Goal: Information Seeking & Learning: Compare options

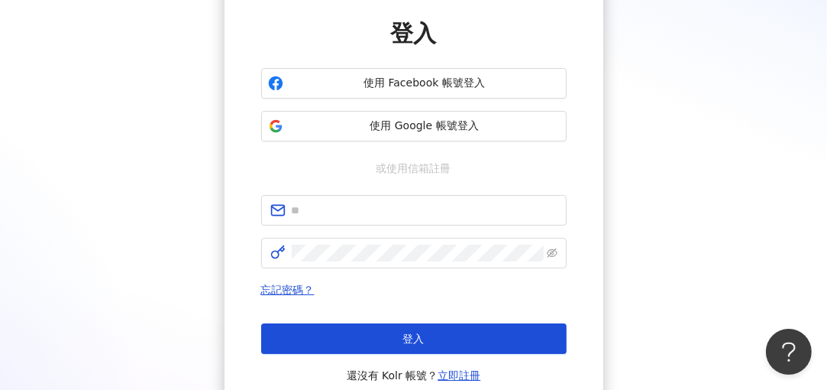
scroll to position [153, 0]
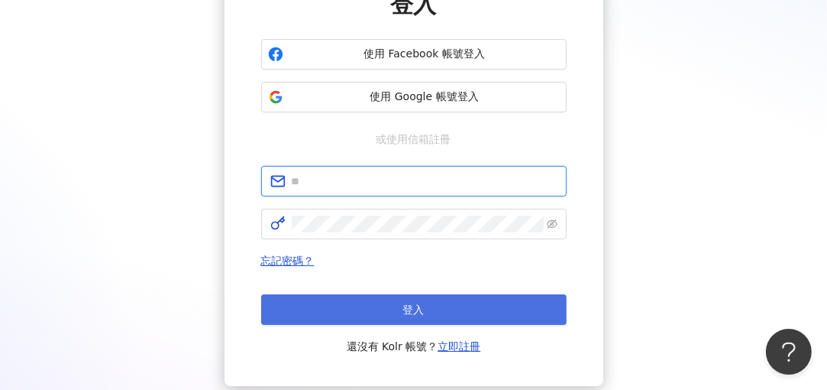
type input "**********"
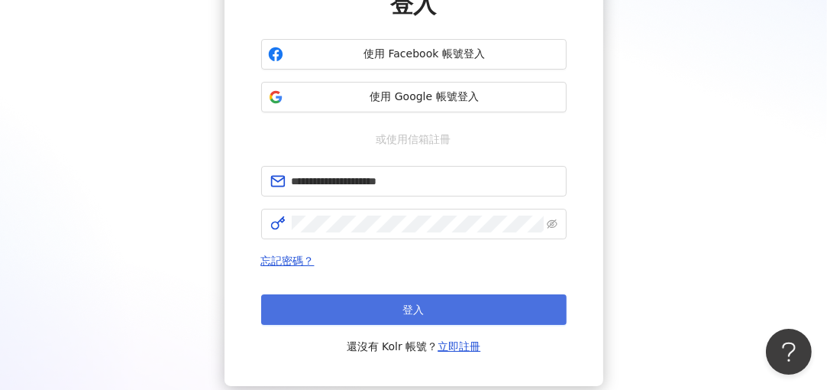
click at [396, 309] on button "登入" at bounding box center [414, 309] width 306 height 31
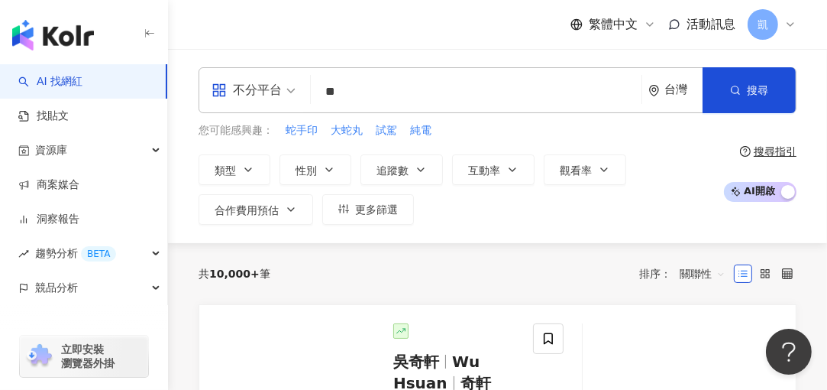
type input "*"
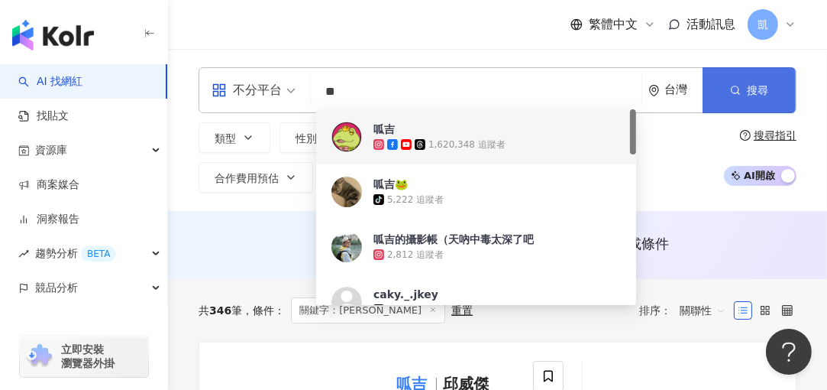
type input "**"
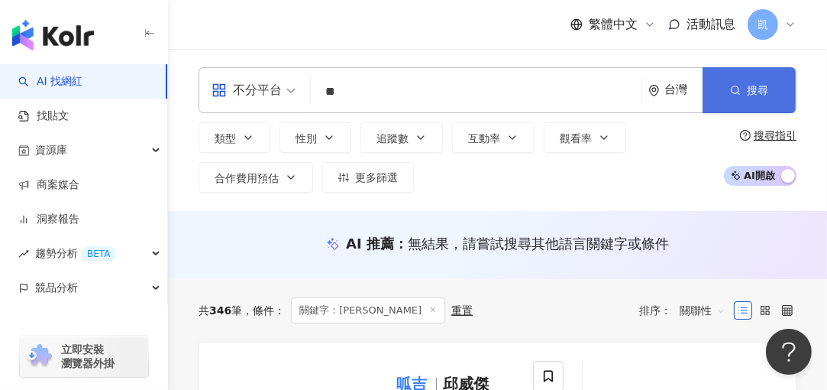
click at [755, 92] on span "搜尋" at bounding box center [757, 90] width 21 height 12
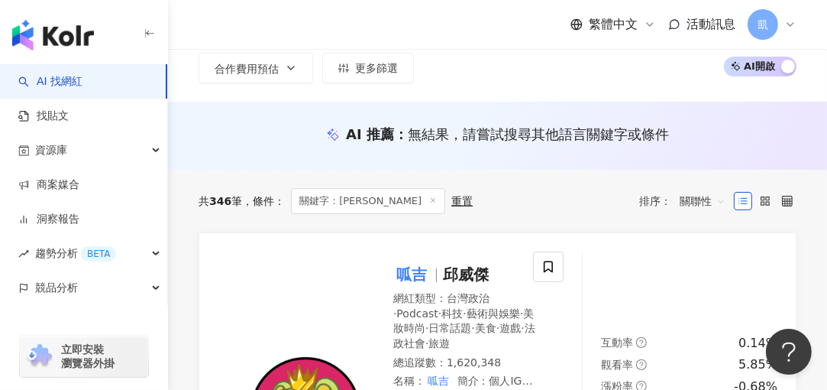
scroll to position [153, 0]
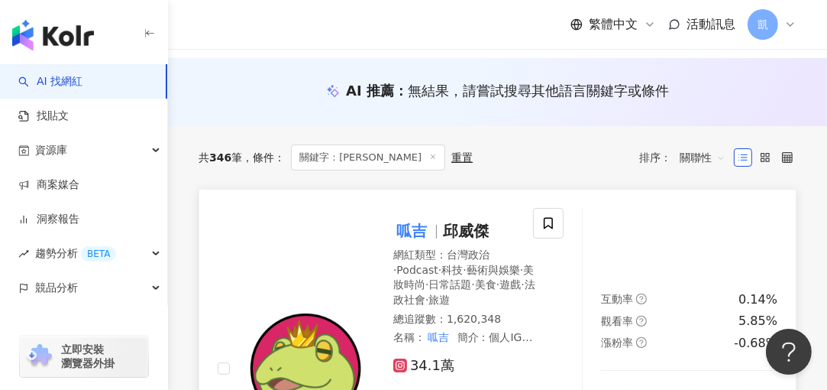
click at [408, 231] on mark "呱吉" at bounding box center [411, 230] width 37 height 24
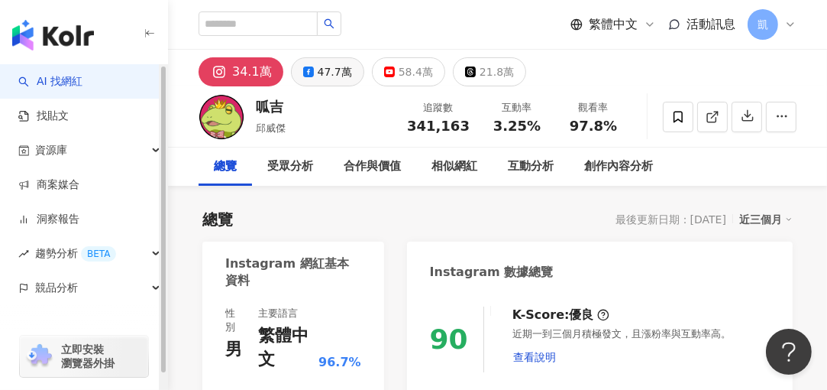
click at [323, 70] on div "47.7萬" at bounding box center [335, 71] width 34 height 21
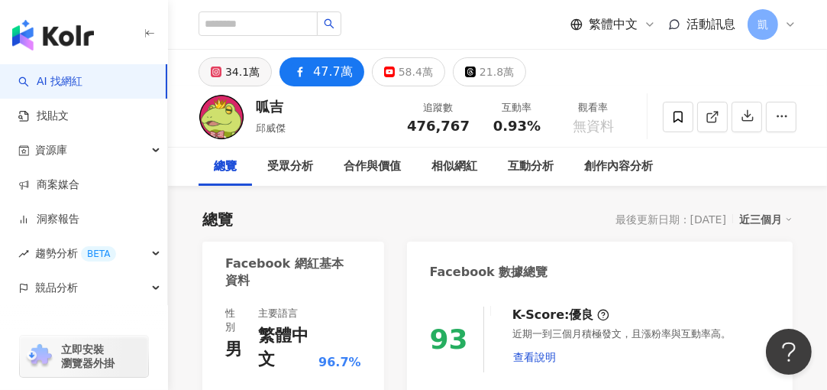
click at [236, 72] on div "34.1萬" at bounding box center [242, 71] width 34 height 21
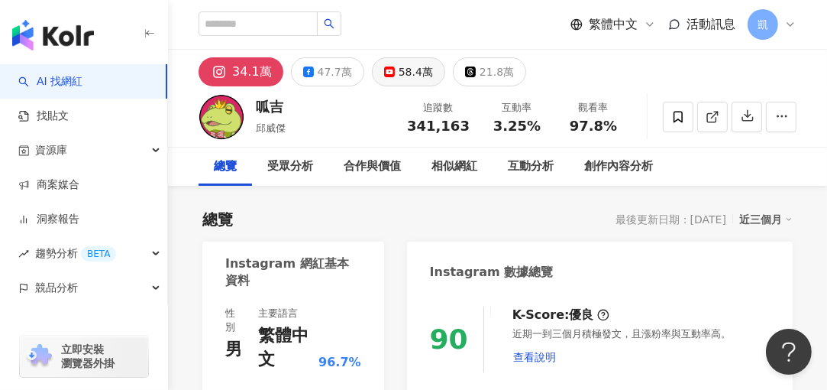
click at [399, 78] on div "58.4萬" at bounding box center [416, 71] width 34 height 21
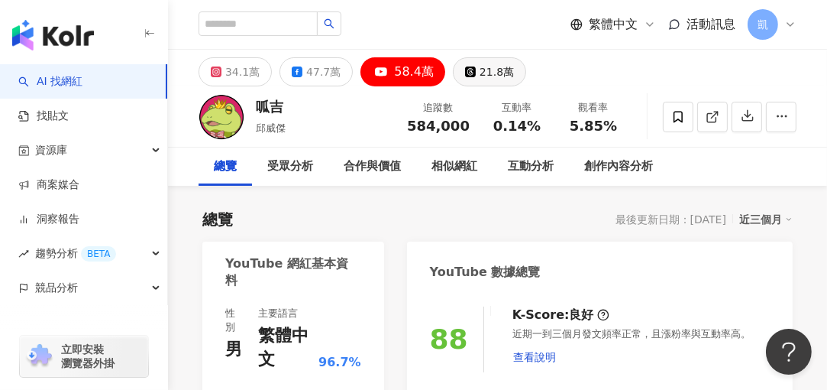
click at [480, 76] on div "21.8萬" at bounding box center [497, 71] width 34 height 21
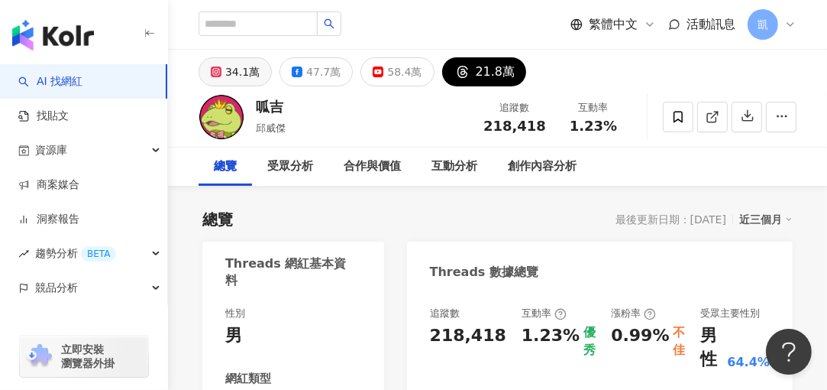
click at [245, 68] on div "34.1萬" at bounding box center [242, 71] width 34 height 21
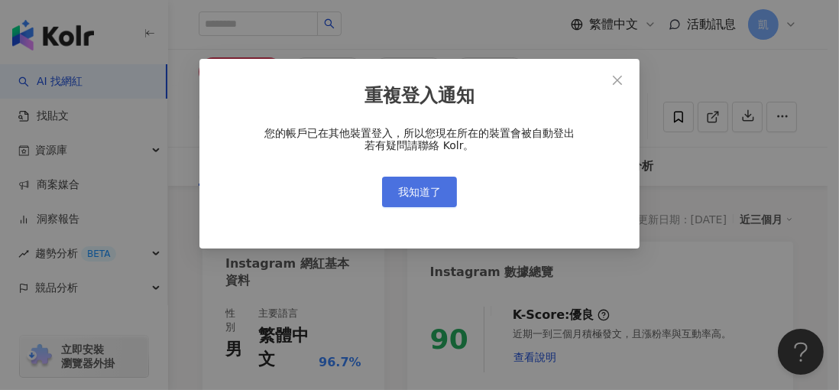
click at [426, 189] on span "我知道了" at bounding box center [419, 192] width 43 height 12
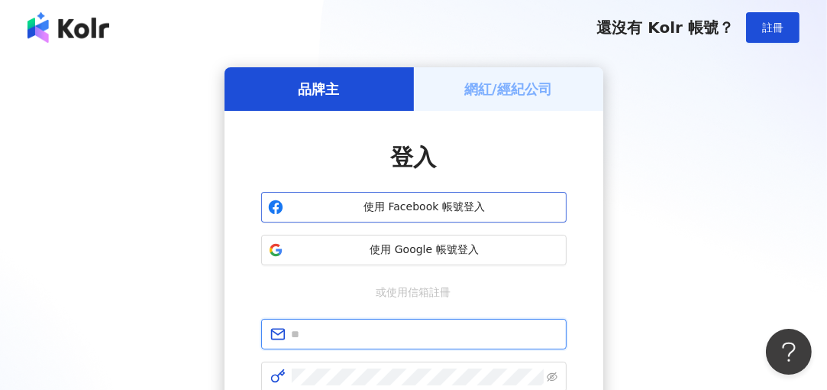
type input "**********"
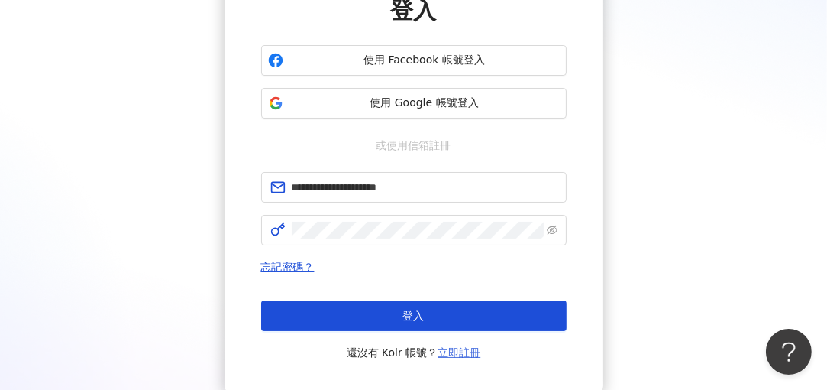
scroll to position [228, 0]
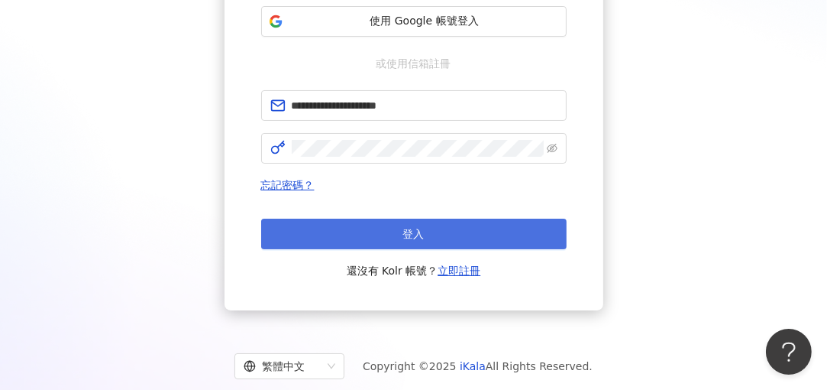
click at [403, 236] on span "登入" at bounding box center [413, 234] width 21 height 12
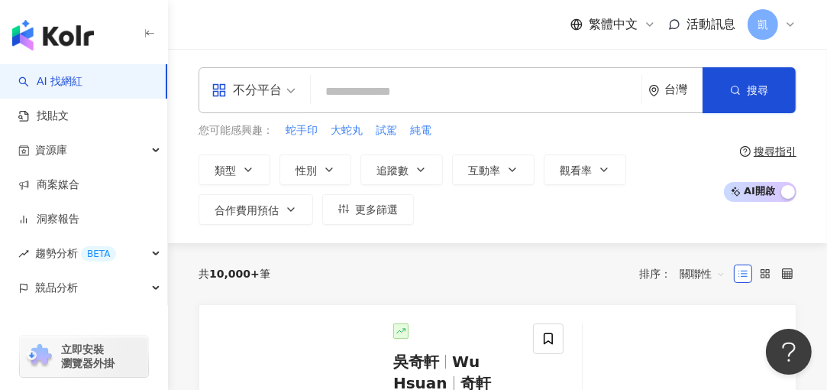
click at [343, 85] on input "search" at bounding box center [476, 91] width 319 height 29
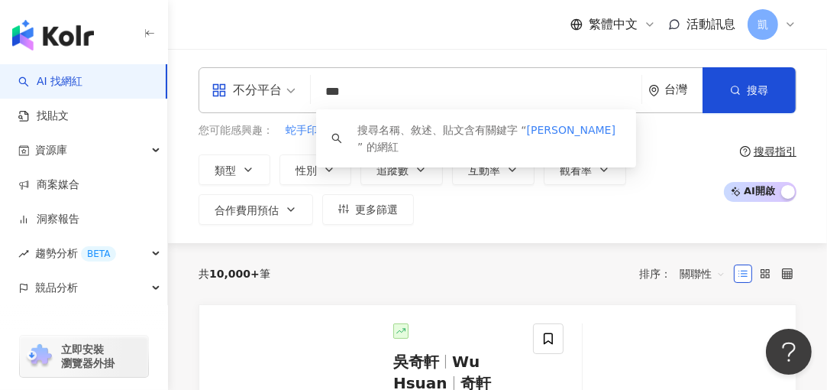
type input "***"
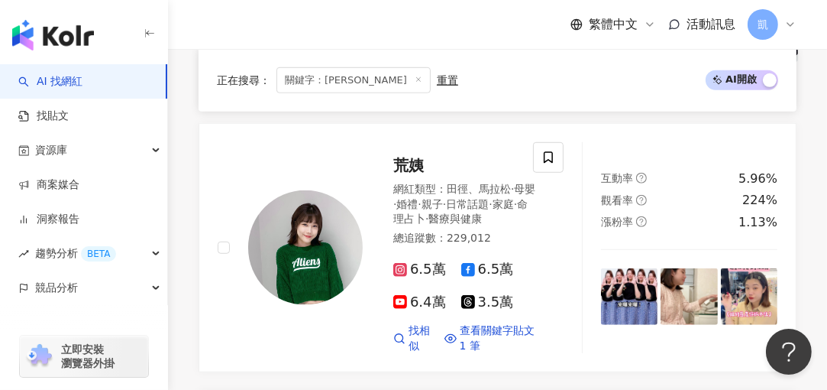
scroll to position [1145, 0]
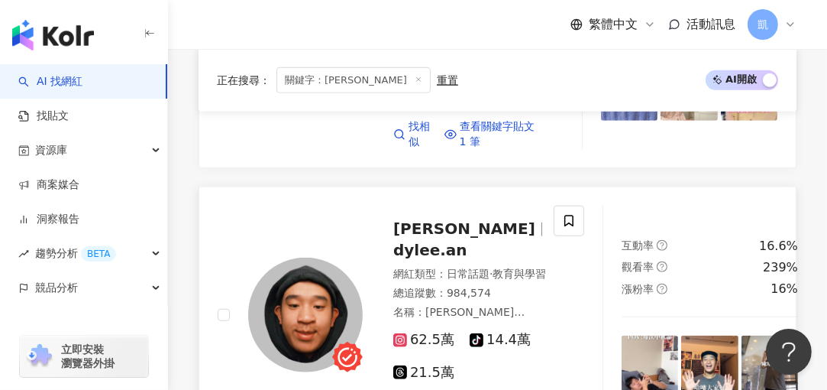
click at [428, 229] on span "滌綸木子李" at bounding box center [464, 228] width 142 height 18
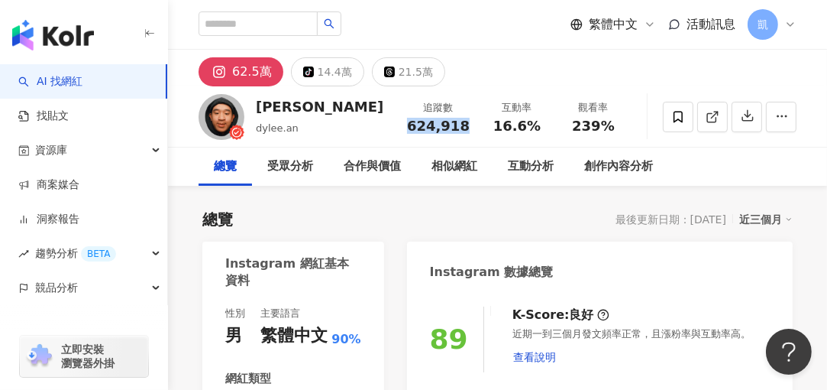
drag, startPoint x: 415, startPoint y: 126, endPoint x: 466, endPoint y: 125, distance: 51.2
click at [466, 125] on span "624,918" at bounding box center [438, 126] width 63 height 16
copy span "624,918"
click at [413, 72] on div "21.5萬" at bounding box center [416, 71] width 34 height 21
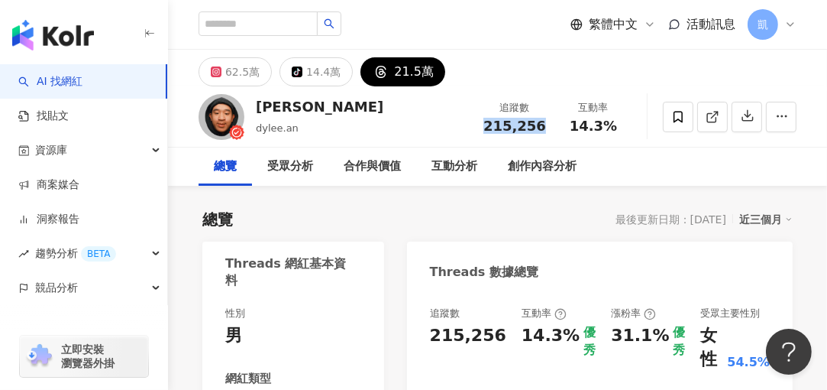
drag, startPoint x: 493, startPoint y: 122, endPoint x: 543, endPoint y: 124, distance: 50.4
click at [543, 124] on span "215,256" at bounding box center [514, 126] width 63 height 16
drag, startPoint x: 543, startPoint y: 124, endPoint x: 532, endPoint y: 126, distance: 10.9
copy span "215,256"
click at [313, 70] on div "14.4萬" at bounding box center [323, 71] width 34 height 21
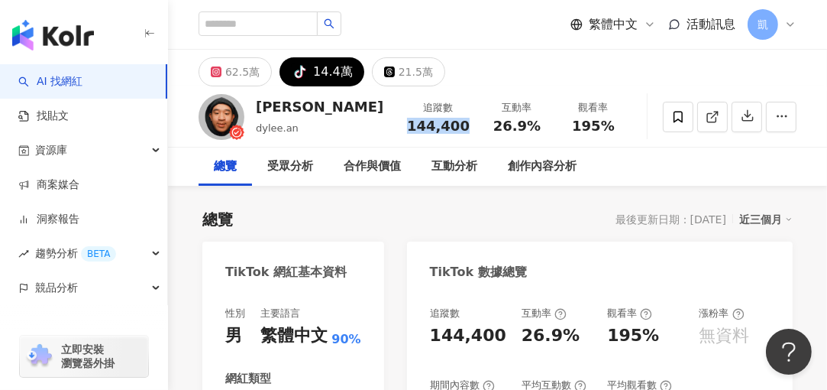
drag, startPoint x: 416, startPoint y: 126, endPoint x: 467, endPoint y: 125, distance: 51.2
click at [469, 126] on div "144,400" at bounding box center [438, 125] width 63 height 15
drag, startPoint x: 467, startPoint y: 125, endPoint x: 450, endPoint y: 125, distance: 17.6
copy span "144,400"
click at [231, 67] on div "62.5萬" at bounding box center [242, 71] width 34 height 21
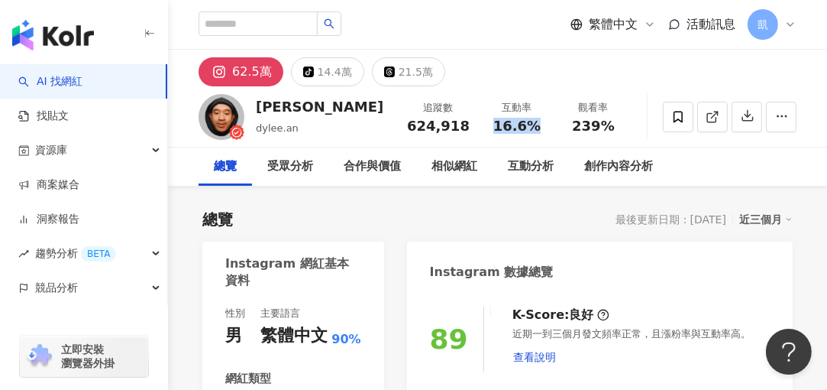
drag, startPoint x: 496, startPoint y: 125, endPoint x: 542, endPoint y: 126, distance: 45.1
click at [542, 126] on div "16.6%" at bounding box center [517, 125] width 58 height 15
drag, startPoint x: 542, startPoint y: 126, endPoint x: 526, endPoint y: 128, distance: 15.4
click at [573, 125] on div "239%" at bounding box center [593, 125] width 58 height 15
drag, startPoint x: 577, startPoint y: 127, endPoint x: 612, endPoint y: 122, distance: 35.4
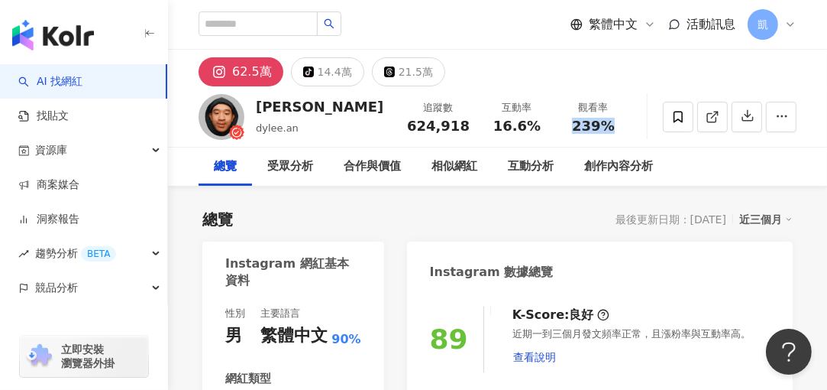
click at [612, 122] on span "239%" at bounding box center [593, 125] width 43 height 15
drag, startPoint x: 612, startPoint y: 122, endPoint x: 595, endPoint y: 122, distance: 16.8
copy span "239%"
click at [325, 69] on div "14.4萬" at bounding box center [335, 71] width 34 height 21
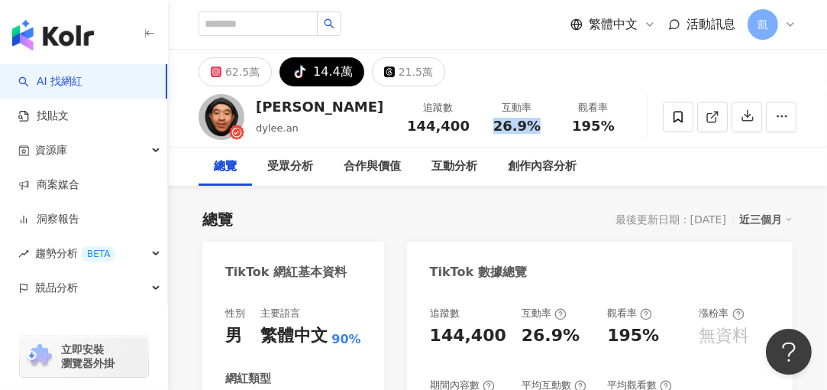
drag, startPoint x: 497, startPoint y: 128, endPoint x: 542, endPoint y: 128, distance: 45.1
click at [542, 128] on div "26.9%" at bounding box center [517, 125] width 58 height 15
drag, startPoint x: 542, startPoint y: 128, endPoint x: 524, endPoint y: 125, distance: 18.5
copy span "26.9%"
click at [574, 125] on span "195%" at bounding box center [593, 125] width 43 height 15
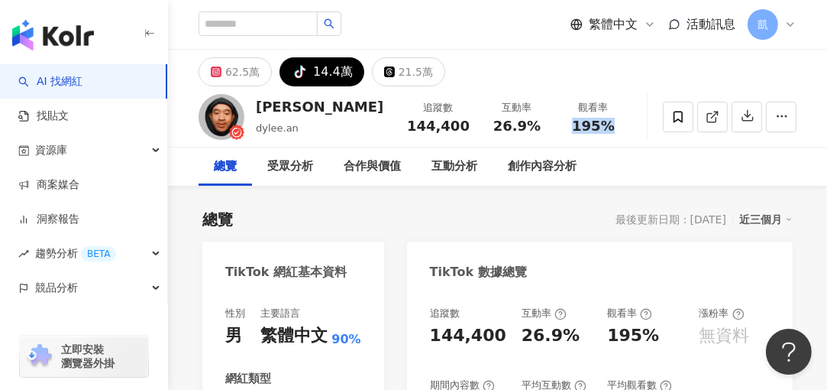
drag, startPoint x: 577, startPoint y: 127, endPoint x: 608, endPoint y: 128, distance: 31.4
click at [608, 128] on span "195%" at bounding box center [593, 125] width 43 height 15
copy span "195%"
click at [399, 70] on div "21.5萬" at bounding box center [416, 71] width 34 height 21
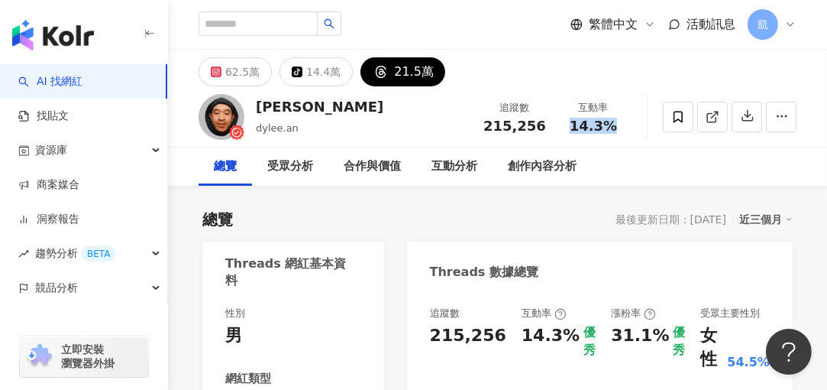
drag, startPoint x: 597, startPoint y: 125, endPoint x: 613, endPoint y: 125, distance: 16.0
click at [613, 125] on span "14.3%" at bounding box center [593, 125] width 47 height 15
click at [299, 163] on div "受眾分析" at bounding box center [290, 166] width 46 height 18
click at [237, 25] on input "search" at bounding box center [258, 23] width 119 height 24
type input "**"
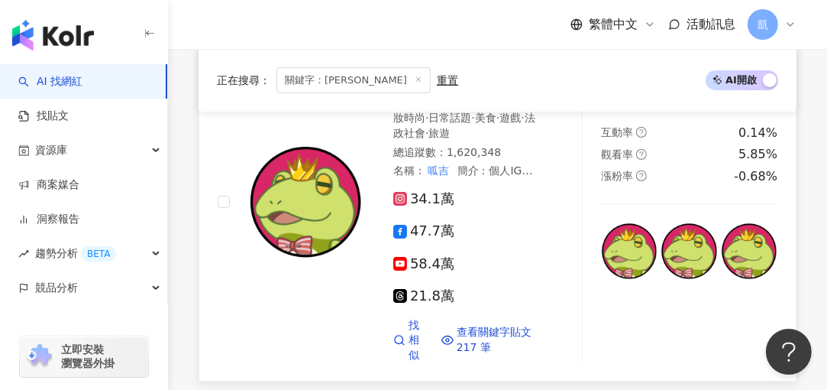
scroll to position [228, 0]
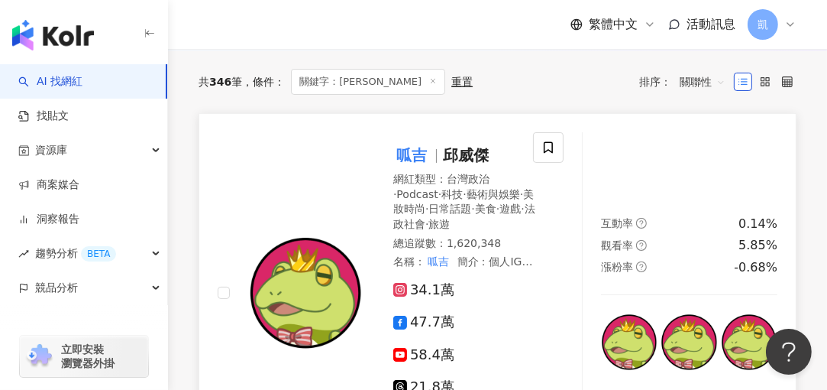
click at [408, 154] on mark "呱吉" at bounding box center [411, 155] width 37 height 24
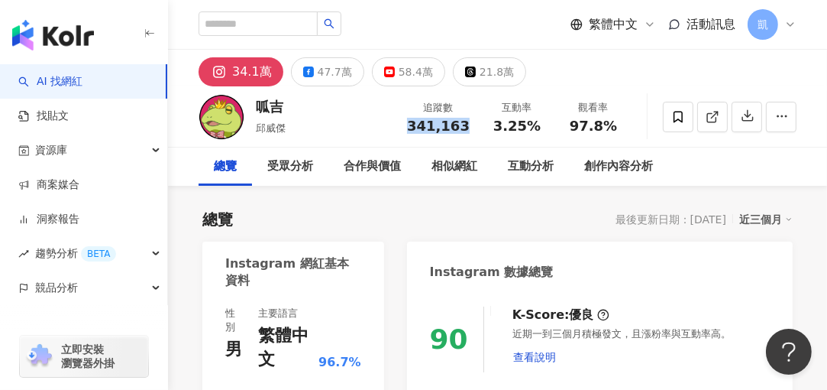
drag, startPoint x: 416, startPoint y: 125, endPoint x: 464, endPoint y: 125, distance: 48.1
click at [464, 125] on span "341,163" at bounding box center [438, 126] width 63 height 16
copy span "341,163"
drag, startPoint x: 496, startPoint y: 125, endPoint x: 532, endPoint y: 127, distance: 36.0
click at [532, 127] on span "3.25%" at bounding box center [516, 125] width 47 height 15
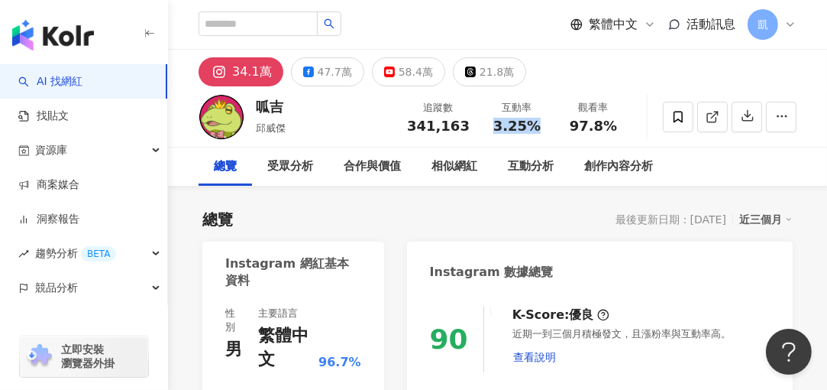
copy span "3.25%"
drag, startPoint x: 574, startPoint y: 123, endPoint x: 610, endPoint y: 125, distance: 36.0
click at [610, 125] on span "97.8%" at bounding box center [593, 125] width 47 height 15
copy span "97.8%"
click at [332, 76] on div "47.7萬" at bounding box center [335, 71] width 34 height 21
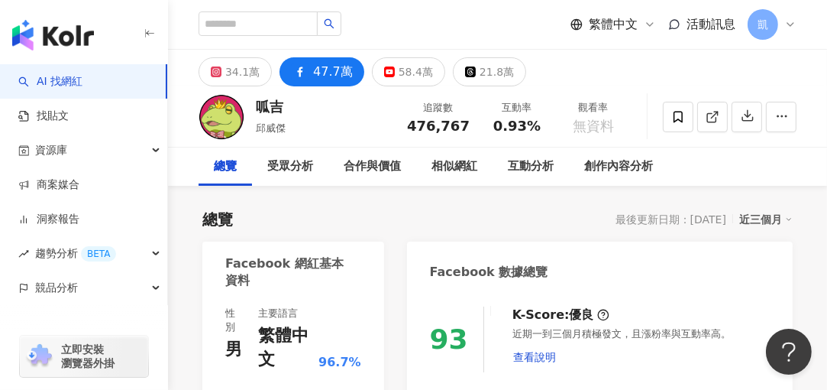
drag, startPoint x: 416, startPoint y: 128, endPoint x: 464, endPoint y: 125, distance: 48.2
click at [464, 125] on span "476,767" at bounding box center [438, 126] width 63 height 16
copy span "476,767"
drag, startPoint x: 496, startPoint y: 128, endPoint x: 535, endPoint y: 131, distance: 39.0
click at [535, 131] on span "0.93%" at bounding box center [516, 125] width 47 height 15
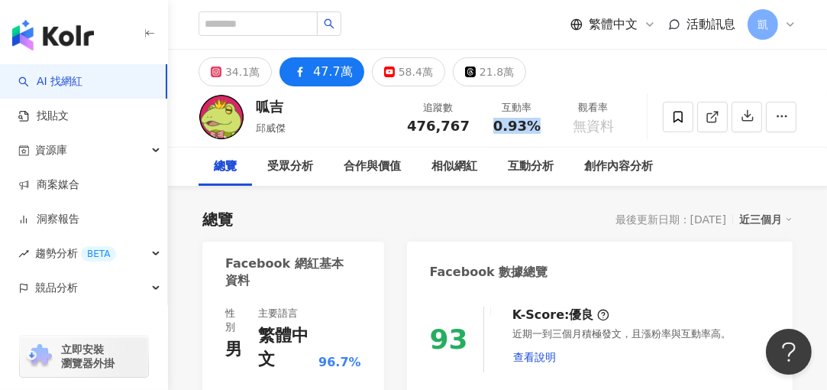
copy span "0.93%"
click at [480, 68] on div "21.8萬" at bounding box center [497, 71] width 34 height 21
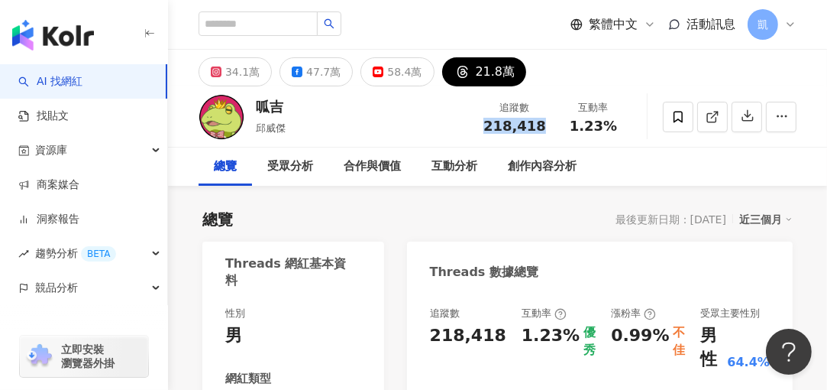
click at [545, 126] on div "218,418" at bounding box center [514, 125] width 63 height 15
copy span "218,418"
drag, startPoint x: 577, startPoint y: 128, endPoint x: 613, endPoint y: 128, distance: 35.9
click at [613, 128] on span "1.23%" at bounding box center [593, 125] width 47 height 15
drag, startPoint x: 613, startPoint y: 128, endPoint x: 596, endPoint y: 124, distance: 17.2
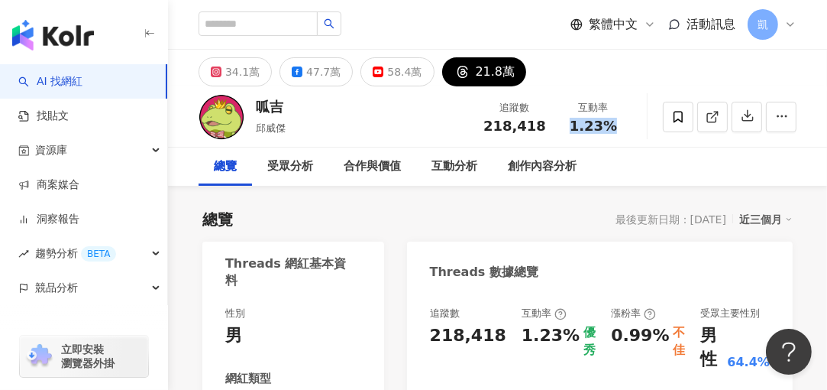
copy span "1.23%"
click at [396, 70] on div "58.4萬" at bounding box center [404, 71] width 34 height 21
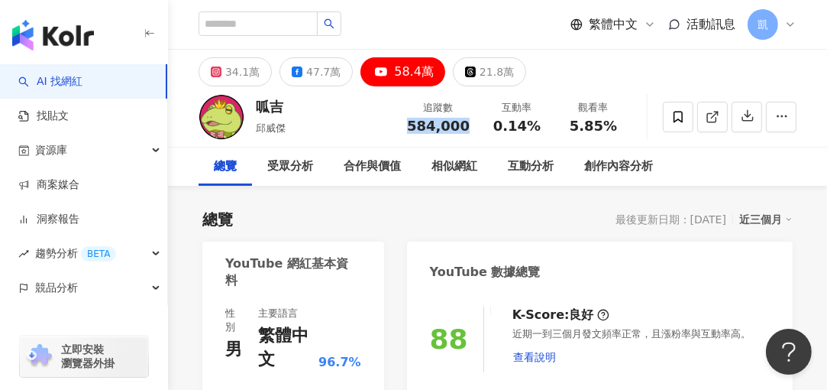
drag, startPoint x: 416, startPoint y: 124, endPoint x: 467, endPoint y: 125, distance: 50.4
click at [467, 125] on span "584,000" at bounding box center [438, 126] width 63 height 16
copy span "584,000"
drag, startPoint x: 496, startPoint y: 127, endPoint x: 534, endPoint y: 128, distance: 38.2
click at [534, 128] on div "0.14%" at bounding box center [517, 125] width 58 height 15
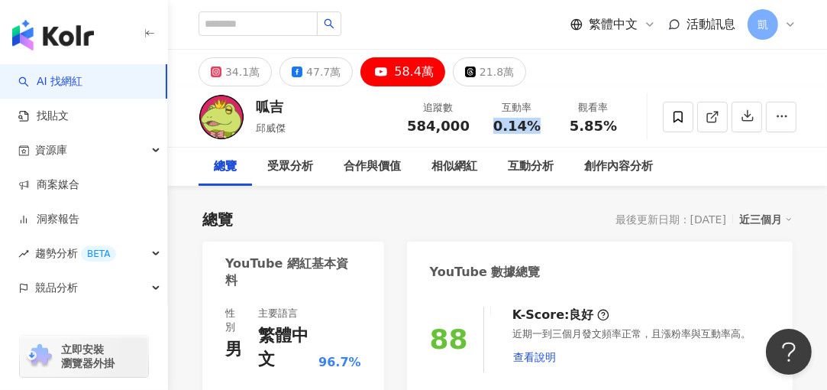
copy span "0.14%"
drag, startPoint x: 575, startPoint y: 128, endPoint x: 609, endPoint y: 128, distance: 33.6
click at [609, 128] on span "5.85%" at bounding box center [593, 125] width 47 height 15
copy span "5.85%"
click at [299, 168] on div "受眾分析" at bounding box center [290, 166] width 46 height 18
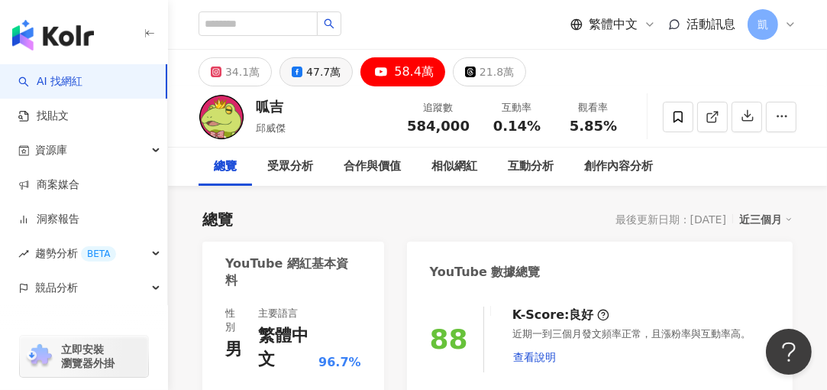
click at [306, 72] on div "47.7萬" at bounding box center [323, 71] width 34 height 21
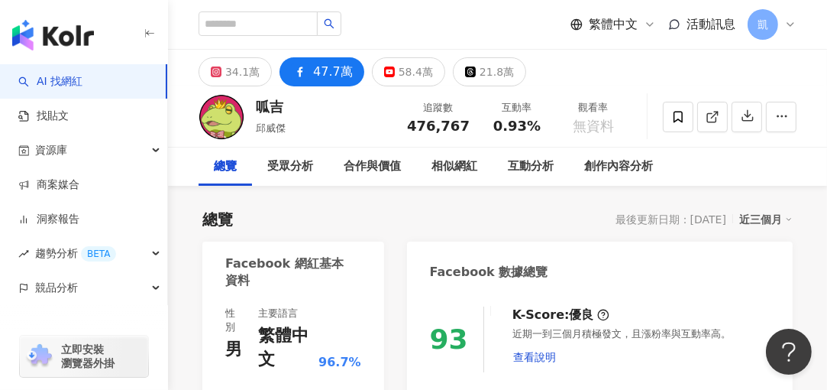
scroll to position [153, 0]
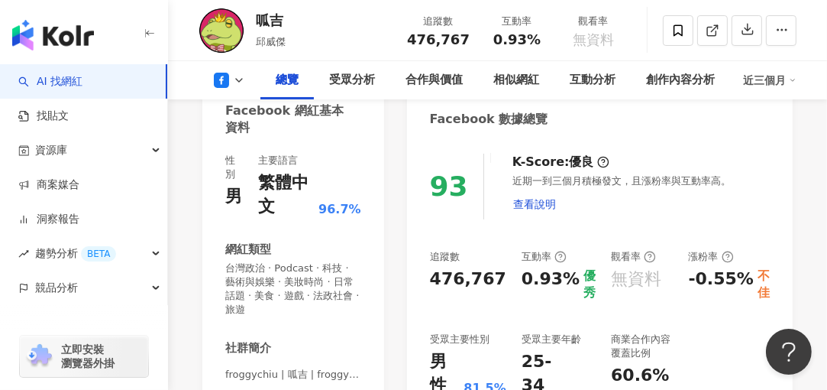
click at [293, 79] on div "總覽" at bounding box center [287, 80] width 23 height 18
click at [351, 81] on div "受眾分析" at bounding box center [352, 80] width 46 height 18
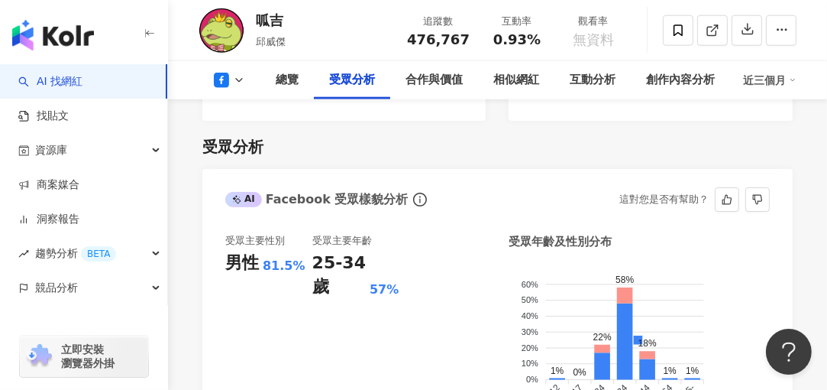
scroll to position [1566, 0]
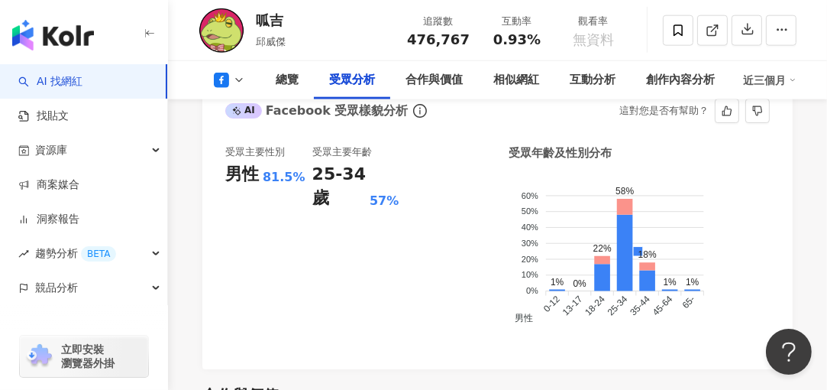
scroll to position [1642, 0]
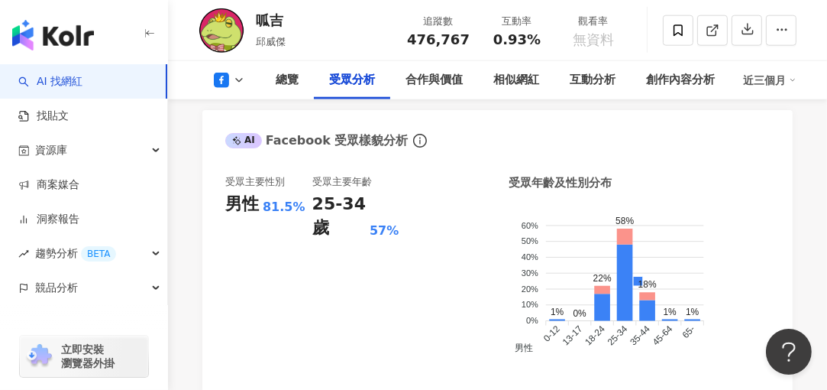
drag, startPoint x: 697, startPoint y: 233, endPoint x: 810, endPoint y: 262, distance: 117.5
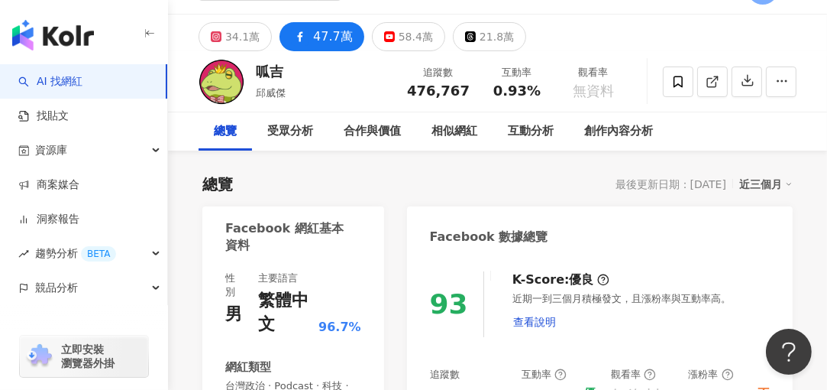
scroll to position [0, 0]
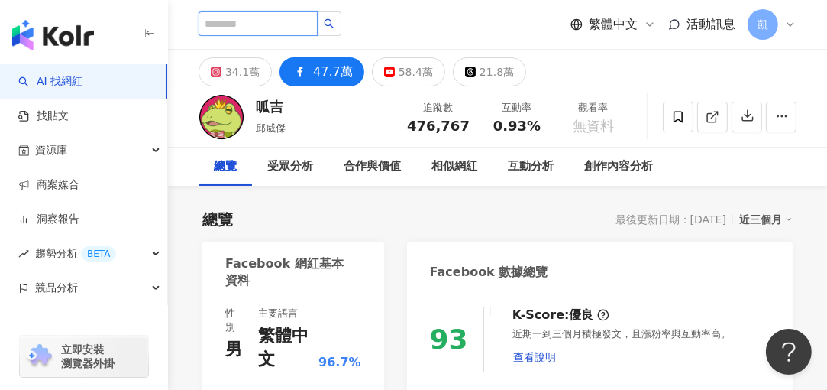
click at [222, 23] on input "search" at bounding box center [258, 23] width 119 height 24
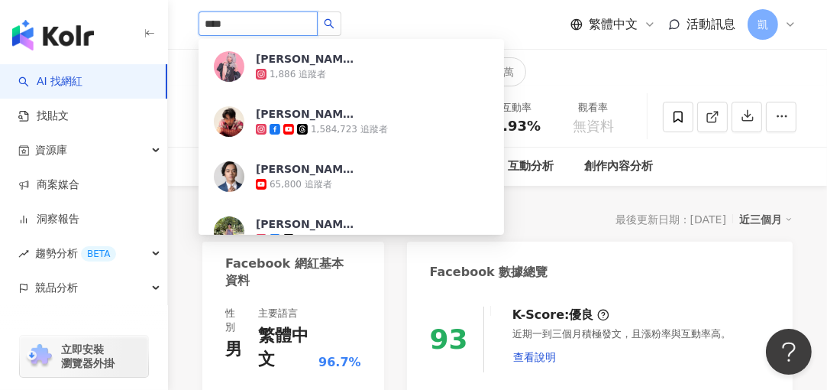
type input "***"
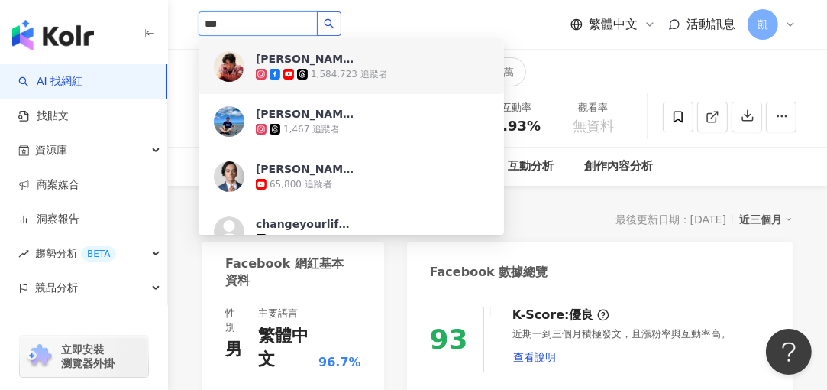
click at [335, 24] on icon "search" at bounding box center [329, 23] width 11 height 11
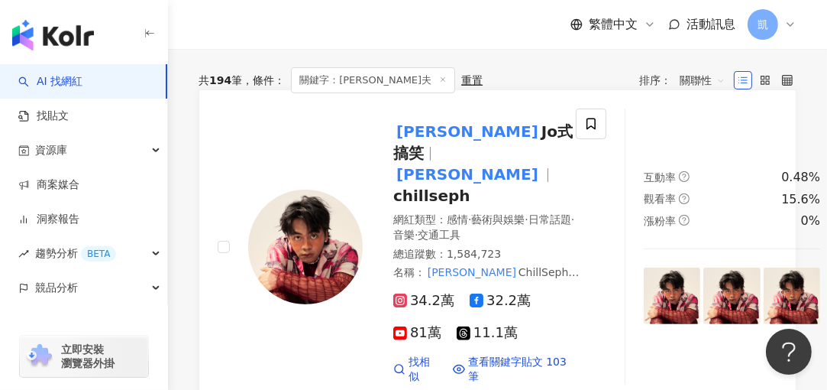
scroll to position [153, 0]
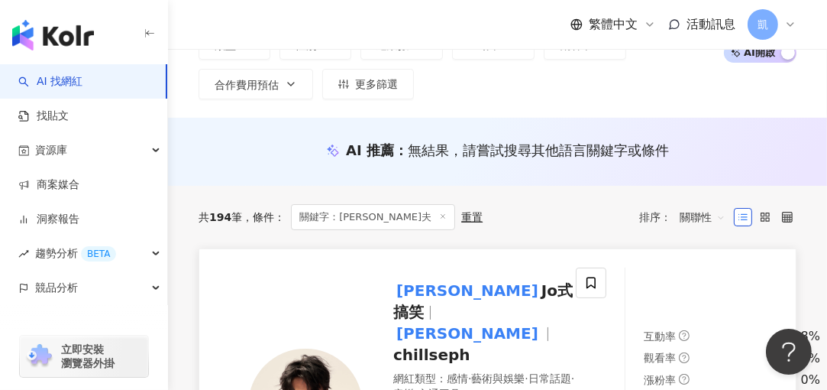
click at [425, 278] on mark "[PERSON_NAME]" at bounding box center [467, 290] width 148 height 24
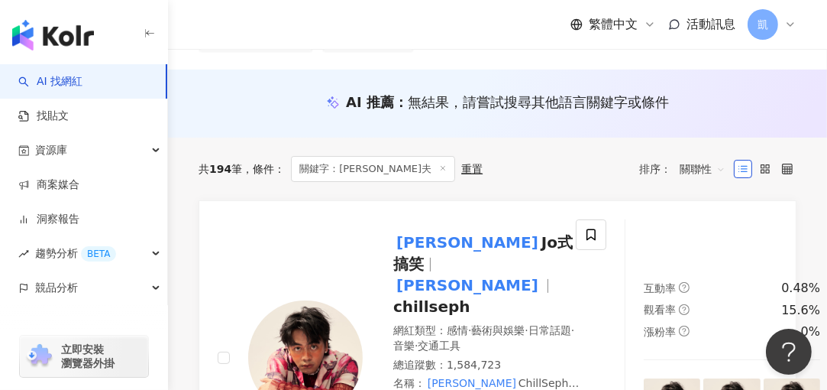
scroll to position [228, 0]
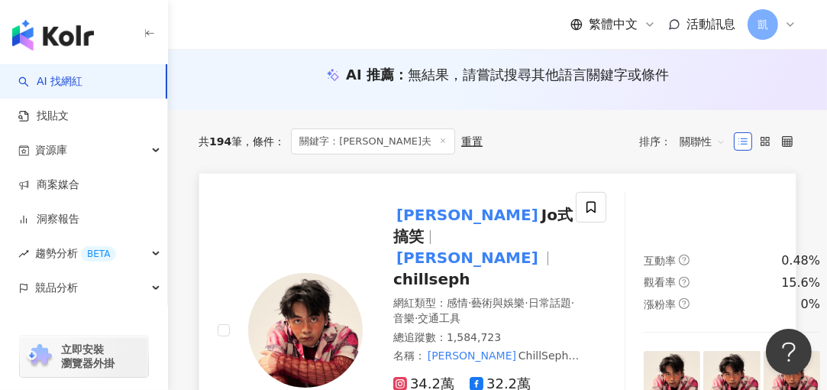
click at [435, 202] on mark "[PERSON_NAME]" at bounding box center [467, 214] width 148 height 24
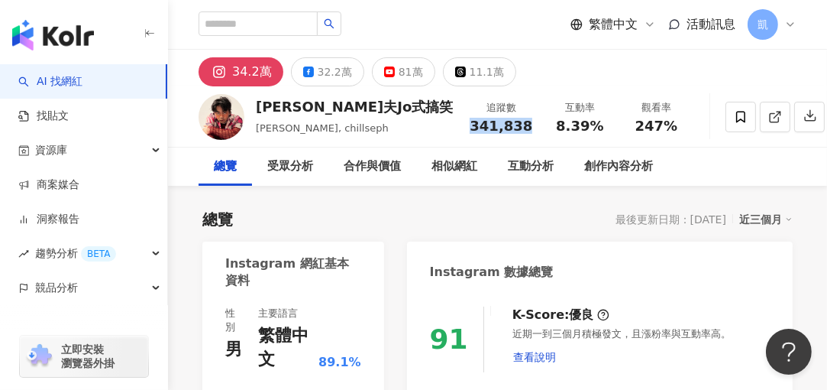
drag, startPoint x: 415, startPoint y: 125, endPoint x: 471, endPoint y: 125, distance: 56.5
click at [471, 125] on div "追蹤數 341,838" at bounding box center [501, 116] width 81 height 33
drag, startPoint x: 471, startPoint y: 125, endPoint x: 455, endPoint y: 125, distance: 16.1
copy span "341,838"
drag, startPoint x: 496, startPoint y: 125, endPoint x: 534, endPoint y: 127, distance: 37.5
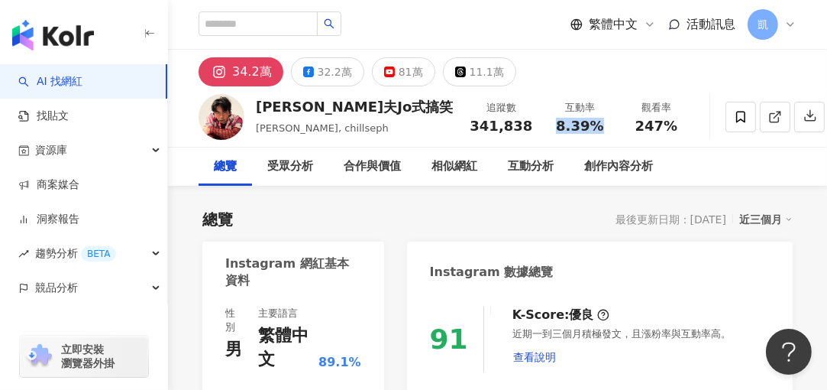
click at [556, 127] on span "8.39%" at bounding box center [579, 125] width 47 height 15
copy span "8.39%"
drag, startPoint x: 578, startPoint y: 128, endPoint x: 610, endPoint y: 125, distance: 32.2
click at [635, 125] on span "247%" at bounding box center [656, 125] width 43 height 15
copy span "247%"
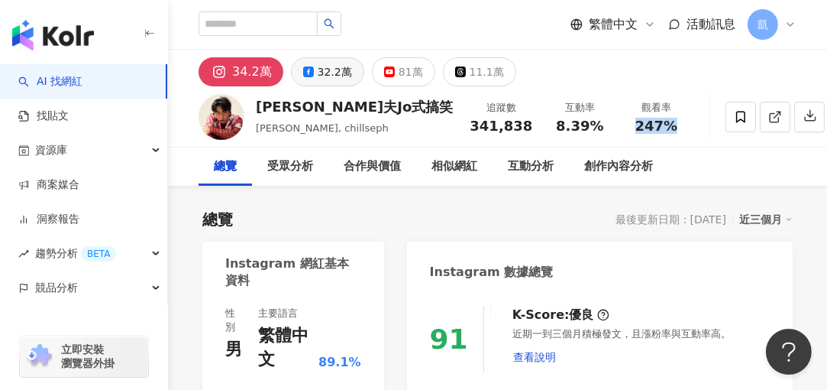
click at [332, 72] on div "32.2萬" at bounding box center [335, 71] width 34 height 21
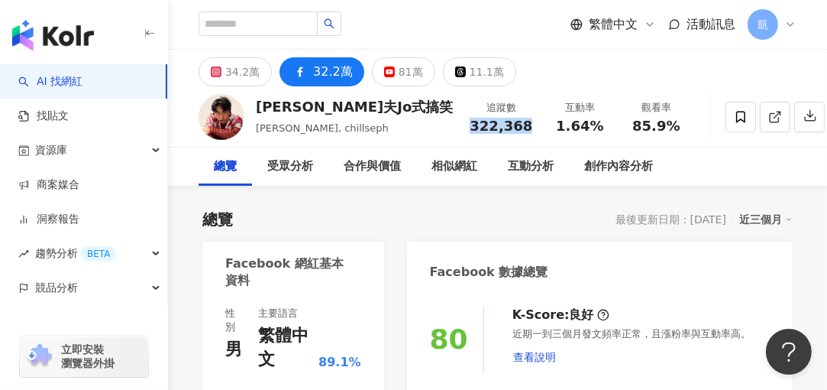
drag, startPoint x: 416, startPoint y: 121, endPoint x: 464, endPoint y: 127, distance: 47.7
click at [470, 127] on span "322,368" at bounding box center [501, 126] width 63 height 16
drag, startPoint x: 464, startPoint y: 127, endPoint x: 432, endPoint y: 125, distance: 31.4
copy span "322,368"
drag, startPoint x: 498, startPoint y: 128, endPoint x: 533, endPoint y: 126, distance: 35.2
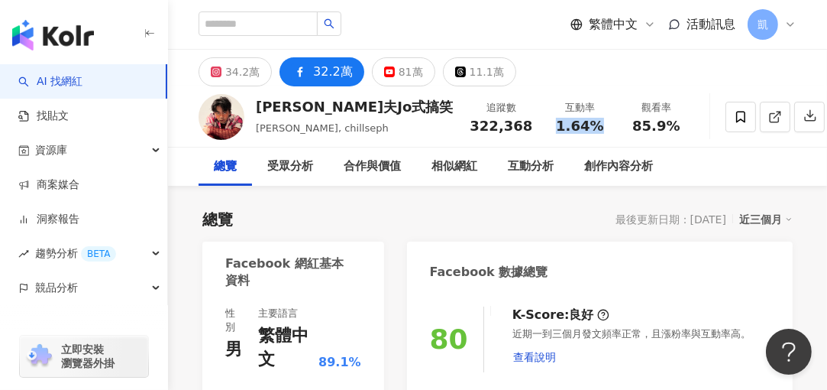
click at [556, 126] on span "1.64%" at bounding box center [579, 125] width 47 height 15
copy span "1.64%"
drag, startPoint x: 573, startPoint y: 125, endPoint x: 610, endPoint y: 125, distance: 37.4
click at [632, 125] on span "85.9%" at bounding box center [655, 125] width 47 height 15
copy span "85.9%"
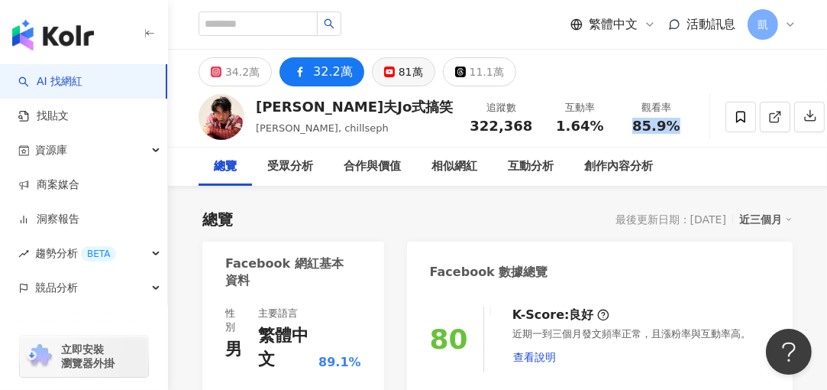
click at [399, 70] on div "81萬" at bounding box center [411, 71] width 24 height 21
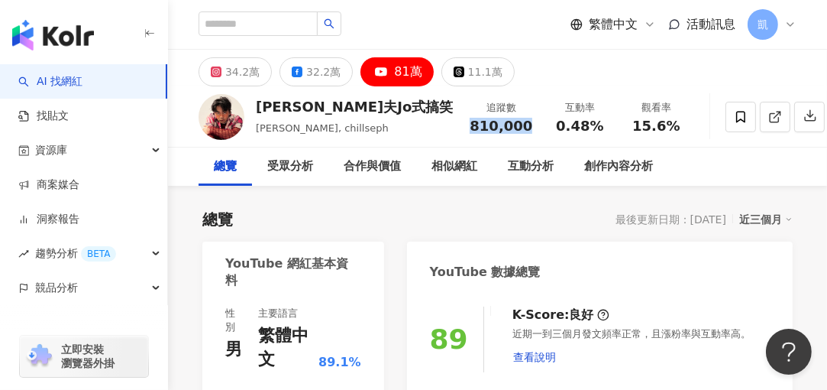
drag, startPoint x: 422, startPoint y: 125, endPoint x: 442, endPoint y: 125, distance: 20.6
click at [470, 125] on span "810,000" at bounding box center [501, 126] width 63 height 16
copy span "810,000"
drag, startPoint x: 498, startPoint y: 125, endPoint x: 532, endPoint y: 128, distance: 34.4
click at [556, 128] on span "0.48%" at bounding box center [579, 125] width 47 height 15
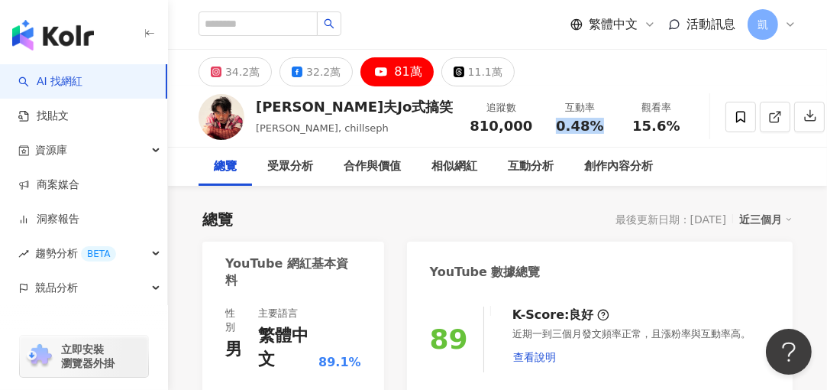
copy span "0.48%"
drag, startPoint x: 574, startPoint y: 123, endPoint x: 611, endPoint y: 127, distance: 36.9
click at [632, 127] on span "15.6%" at bounding box center [655, 125] width 47 height 15
copy span "15.6%"
click at [477, 70] on div "11.1萬" at bounding box center [485, 71] width 34 height 21
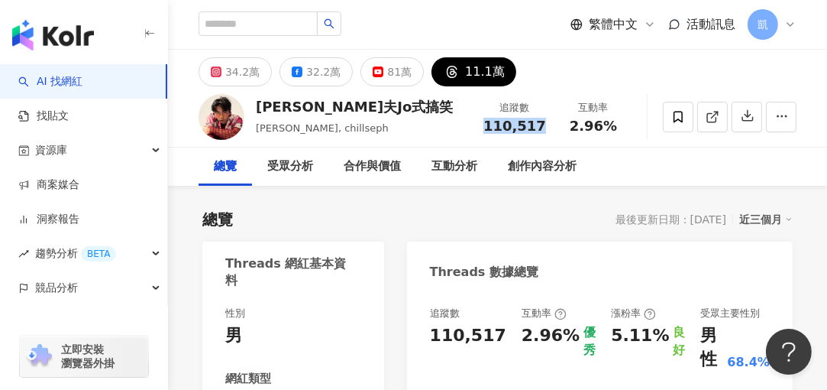
drag, startPoint x: 492, startPoint y: 125, endPoint x: 542, endPoint y: 126, distance: 49.7
click at [542, 125] on span "110,517" at bounding box center [514, 126] width 63 height 16
drag, startPoint x: 542, startPoint y: 126, endPoint x: 516, endPoint y: 124, distance: 25.3
drag, startPoint x: 574, startPoint y: 125, endPoint x: 611, endPoint y: 127, distance: 37.5
click at [611, 127] on span "2.96%" at bounding box center [593, 125] width 47 height 15
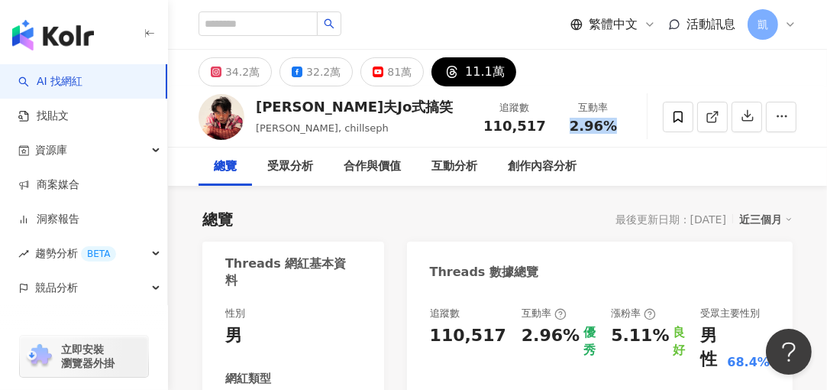
copy span "2.96%"
click at [241, 70] on div "34.2萬" at bounding box center [242, 71] width 34 height 21
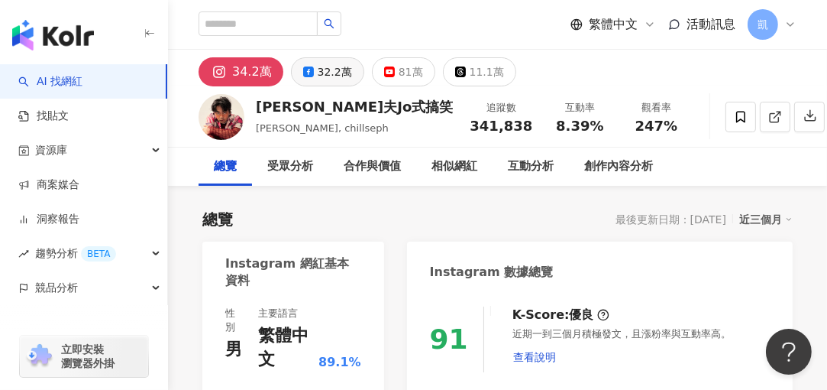
click at [322, 72] on div "32.2萬" at bounding box center [335, 71] width 34 height 21
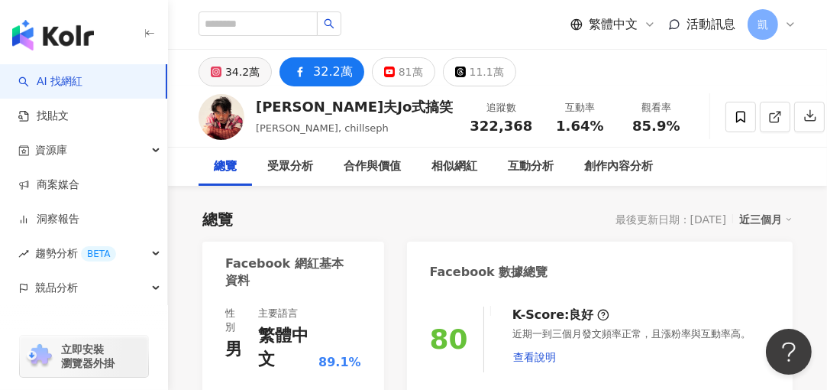
click at [236, 77] on div "34.2萬" at bounding box center [242, 71] width 34 height 21
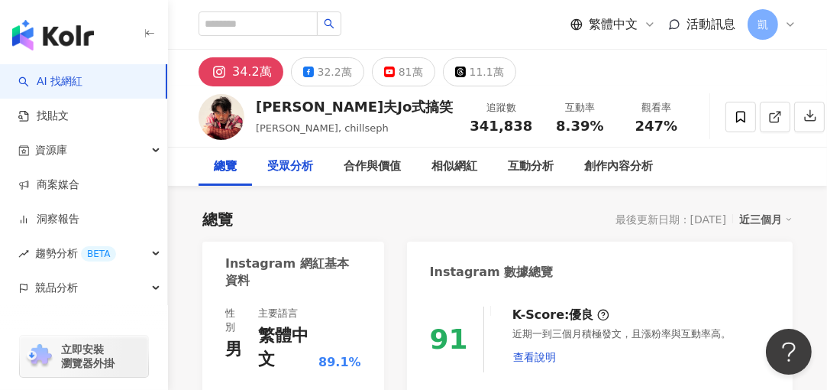
click at [286, 164] on div "受眾分析" at bounding box center [290, 166] width 46 height 18
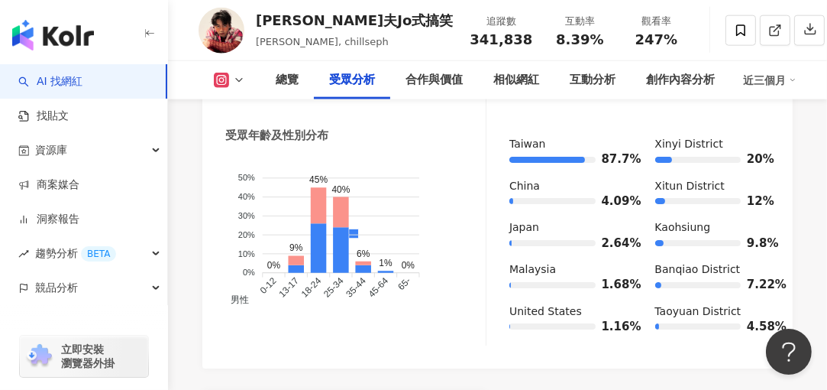
scroll to position [1683, 0]
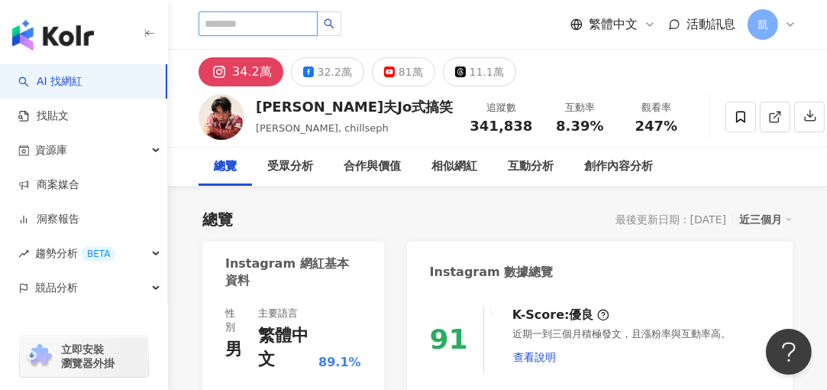
click at [254, 23] on input "search" at bounding box center [258, 23] width 119 height 24
type input "**"
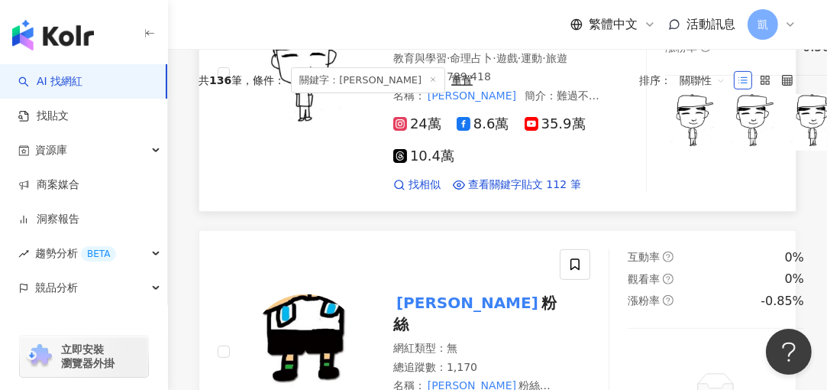
scroll to position [153, 0]
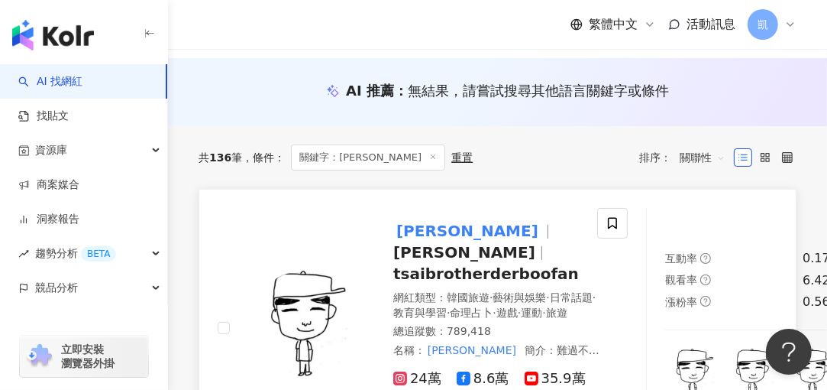
click at [413, 227] on mark "[PERSON_NAME]" at bounding box center [467, 230] width 148 height 24
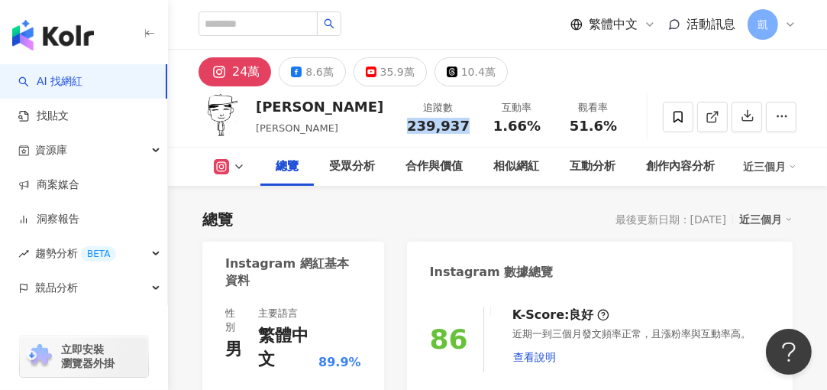
drag, startPoint x: 416, startPoint y: 125, endPoint x: 464, endPoint y: 127, distance: 48.1
click at [464, 127] on span "239,937" at bounding box center [438, 126] width 63 height 16
copy span "239,937"
drag, startPoint x: 498, startPoint y: 125, endPoint x: 533, endPoint y: 125, distance: 35.1
click at [533, 125] on span "1.66%" at bounding box center [516, 125] width 47 height 15
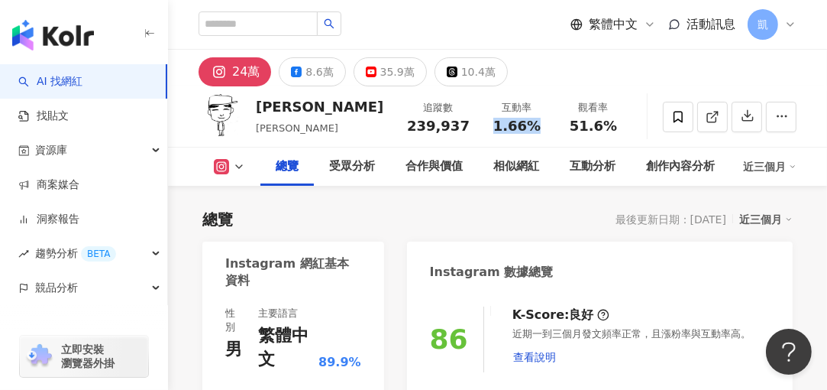
copy span "1.66%"
drag, startPoint x: 575, startPoint y: 129, endPoint x: 608, endPoint y: 128, distance: 32.9
click at [608, 128] on span "51.6%" at bounding box center [593, 125] width 47 height 15
copy span "51.6%"
click at [315, 69] on div "8.6萬" at bounding box center [319, 71] width 27 height 21
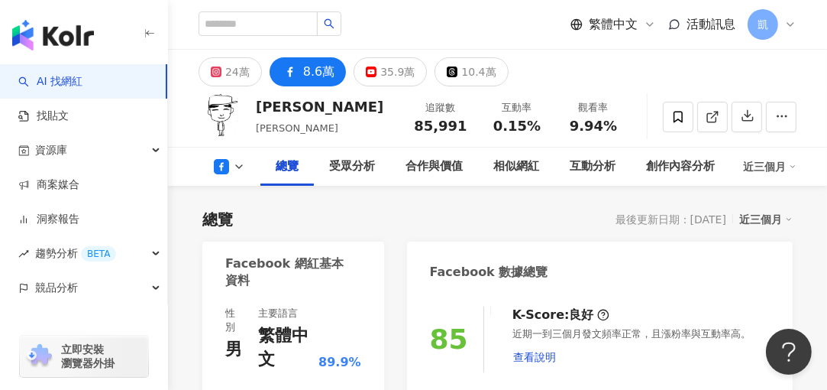
click at [461, 127] on span "85,991" at bounding box center [440, 126] width 53 height 16
drag, startPoint x: 461, startPoint y: 127, endPoint x: 449, endPoint y: 125, distance: 11.7
copy span "85,991"
drag, startPoint x: 499, startPoint y: 125, endPoint x: 535, endPoint y: 125, distance: 36.7
click at [535, 125] on span "0.15%" at bounding box center [516, 125] width 47 height 15
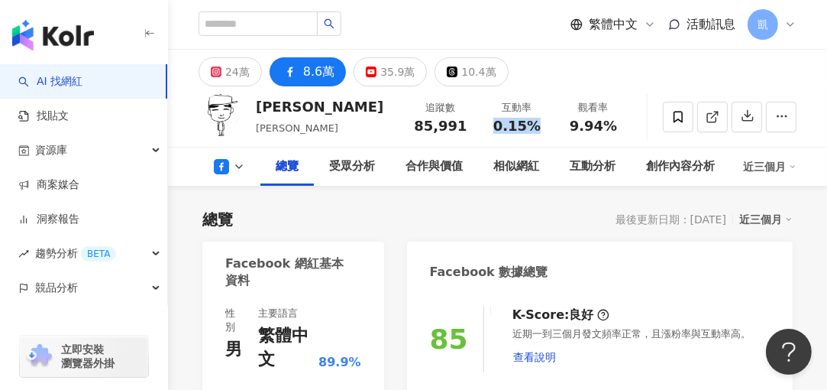
copy span "0.15%"
drag, startPoint x: 574, startPoint y: 123, endPoint x: 612, endPoint y: 127, distance: 38.4
click at [612, 127] on span "9.94%" at bounding box center [593, 125] width 47 height 15
copy span "9.94%"
click at [380, 72] on div "35.9萬" at bounding box center [397, 71] width 34 height 21
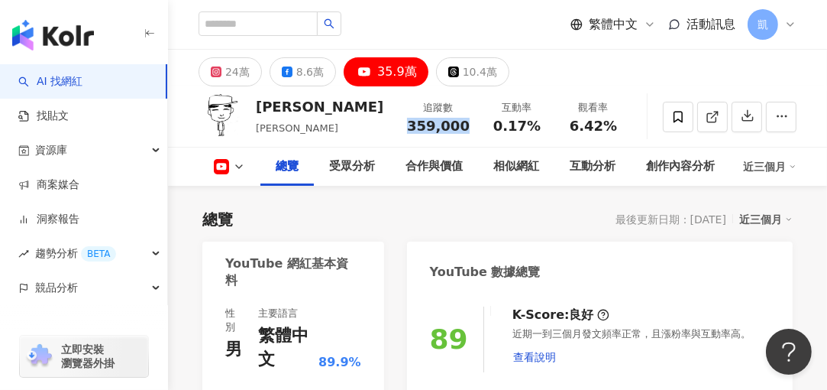
drag, startPoint x: 416, startPoint y: 125, endPoint x: 471, endPoint y: 121, distance: 55.1
click at [471, 121] on div "追蹤數 359,000" at bounding box center [438, 116] width 81 height 33
drag, startPoint x: 471, startPoint y: 121, endPoint x: 458, endPoint y: 128, distance: 14.0
copy span "359,000"
drag, startPoint x: 496, startPoint y: 126, endPoint x: 532, endPoint y: 127, distance: 36.7
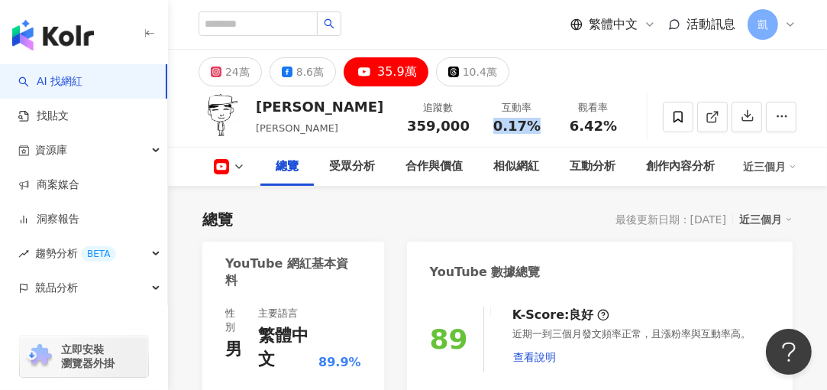
click at [532, 127] on div "0.17%" at bounding box center [517, 125] width 58 height 15
copy span "0.17%"
drag, startPoint x: 574, startPoint y: 128, endPoint x: 617, endPoint y: 125, distance: 43.7
click at [617, 125] on div "6.42%" at bounding box center [593, 125] width 58 height 15
drag, startPoint x: 617, startPoint y: 125, endPoint x: 593, endPoint y: 123, distance: 23.7
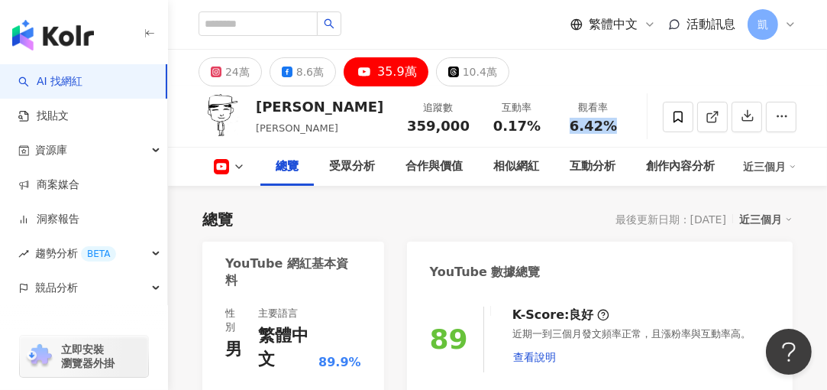
copy span "6.42%"
click at [451, 73] on button "10.4萬" at bounding box center [472, 71] width 73 height 29
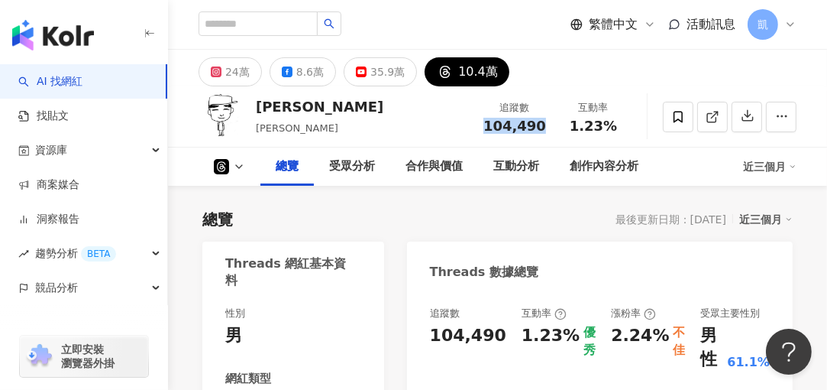
drag, startPoint x: 491, startPoint y: 128, endPoint x: 541, endPoint y: 131, distance: 49.7
click at [541, 131] on span "104,490" at bounding box center [514, 126] width 63 height 16
copy span "104,490"
drag, startPoint x: 575, startPoint y: 125, endPoint x: 611, endPoint y: 125, distance: 35.9
click at [611, 125] on span "1.23%" at bounding box center [593, 125] width 47 height 15
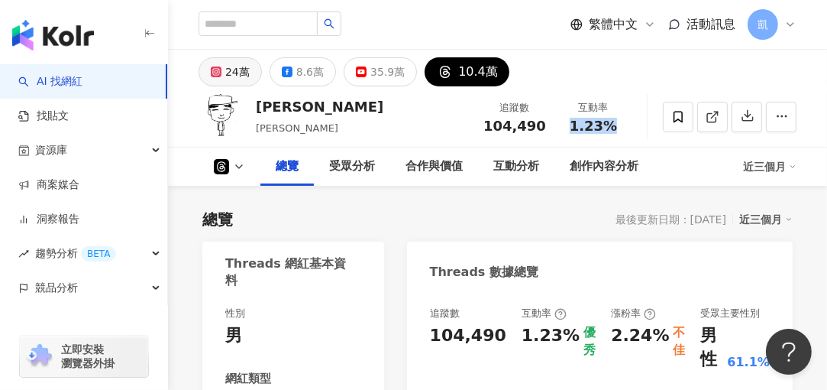
click at [233, 69] on div "24萬" at bounding box center [237, 71] width 24 height 21
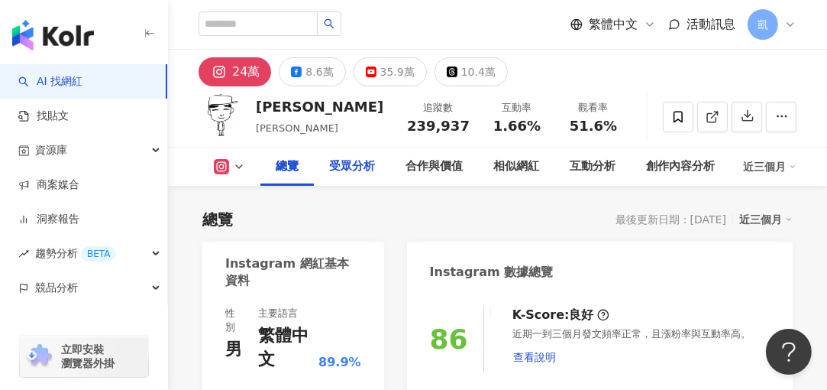
click at [354, 160] on div "受眾分析" at bounding box center [352, 166] width 46 height 18
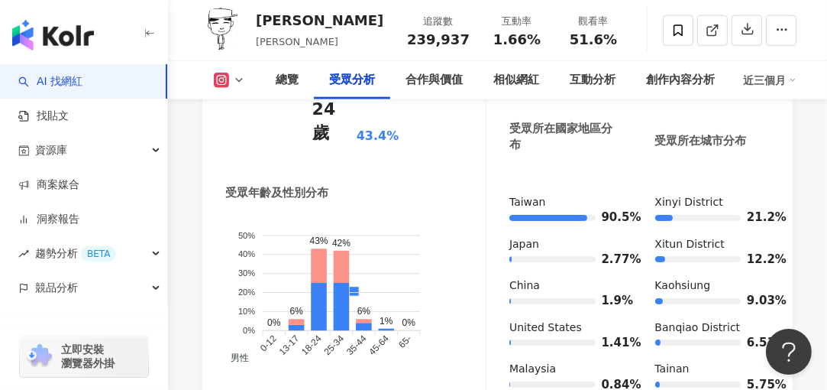
scroll to position [1764, 0]
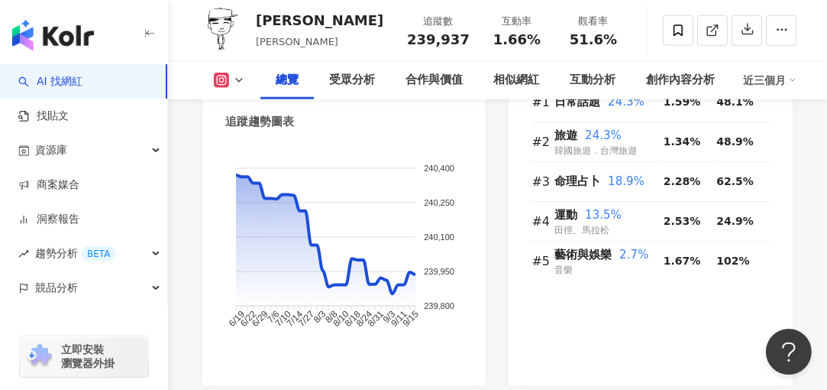
click at [286, 74] on div "總覽" at bounding box center [287, 80] width 23 height 18
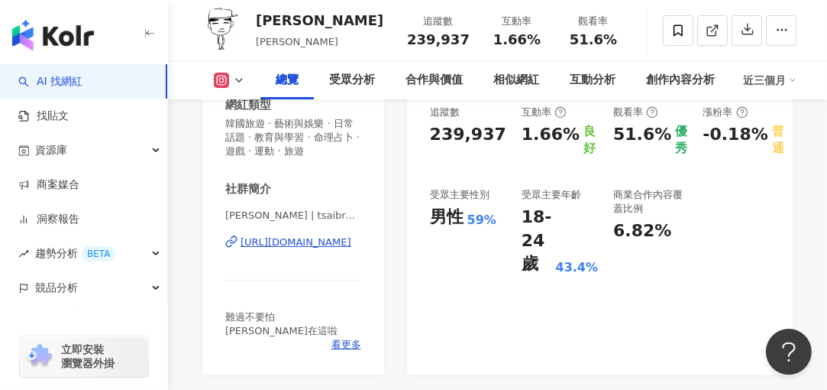
scroll to position [312, 0]
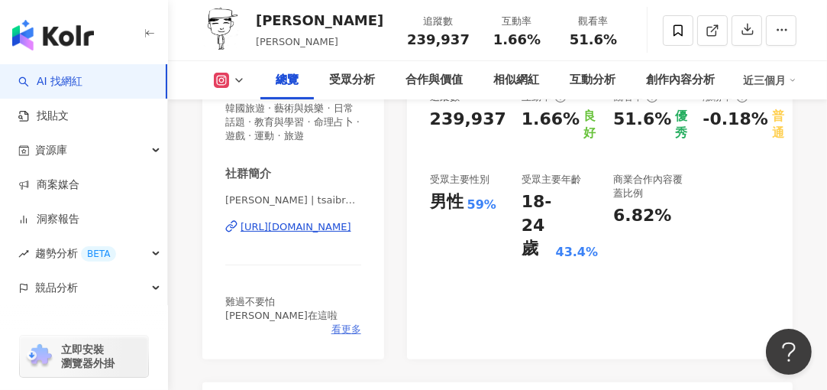
click at [338, 327] on span "看更多" at bounding box center [346, 329] width 30 height 14
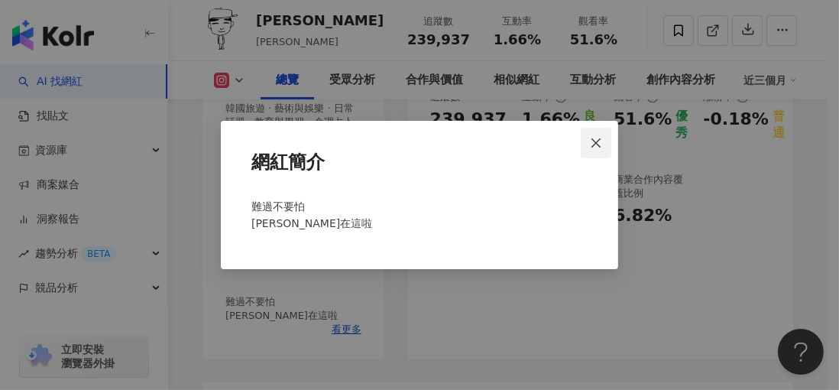
click at [601, 142] on icon "close" at bounding box center [596, 143] width 12 height 12
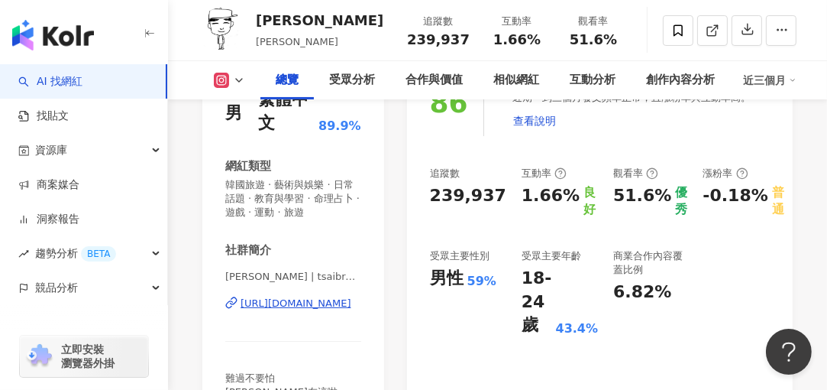
scroll to position [160, 0]
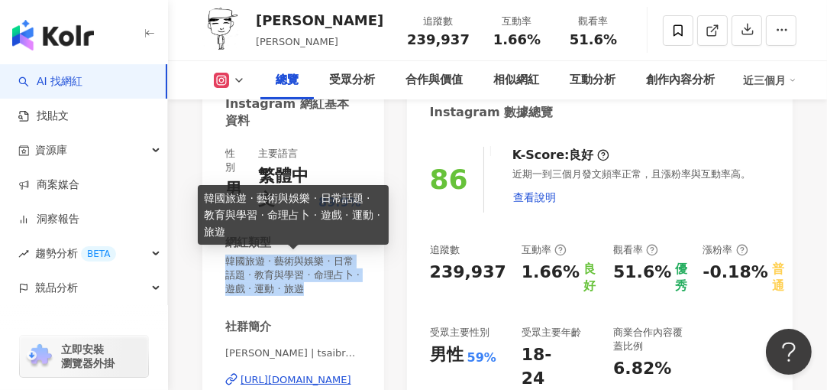
drag, startPoint x: 225, startPoint y: 258, endPoint x: 350, endPoint y: 289, distance: 128.4
click at [350, 289] on span "韓國旅遊 · 藝術與娛樂 · 日常話題 · 教育與學習 · 命理占卜 · 遊戲 · 運動 · 旅遊" at bounding box center [293, 275] width 136 height 42
copy span "韓國旅遊 · 藝術與娛樂 · 日常話題 · 教育與學習 · 命理占卜 · 遊戲 · 運動 · 旅遊"
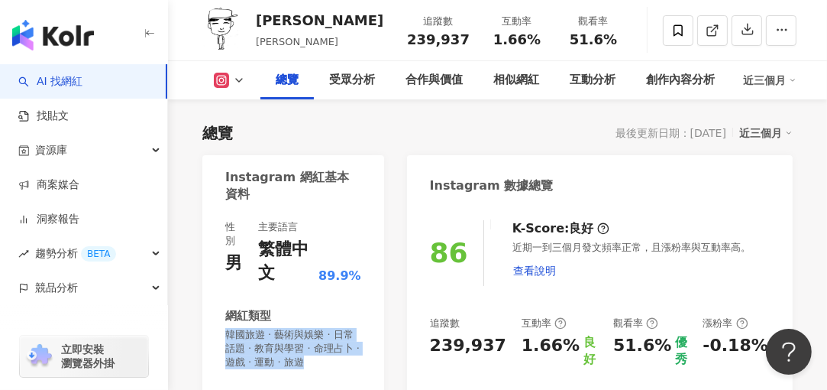
scroll to position [0, 0]
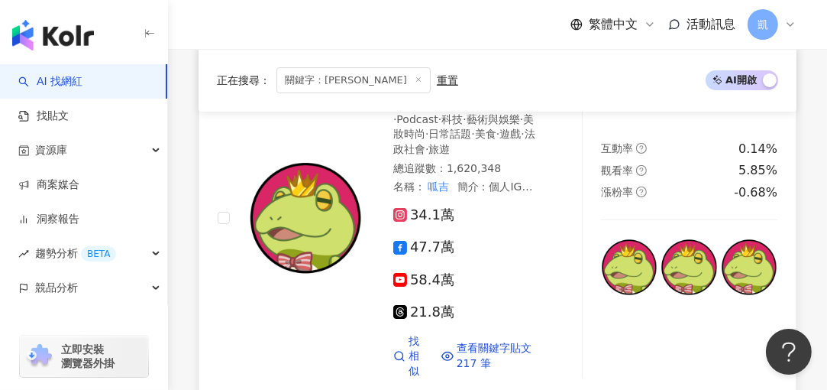
scroll to position [228, 0]
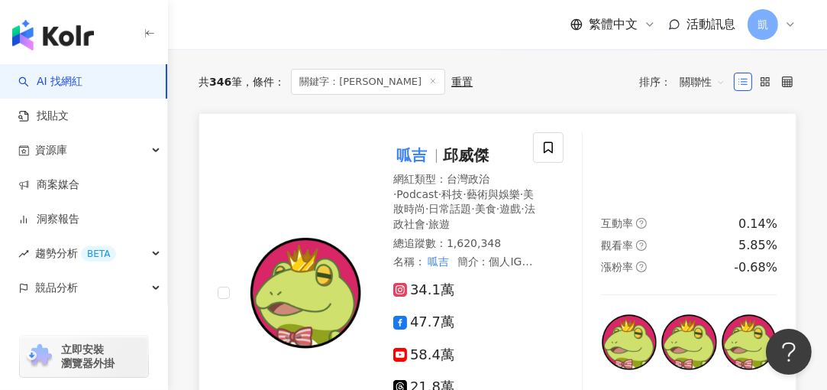
click at [412, 154] on mark "呱吉" at bounding box center [411, 155] width 37 height 24
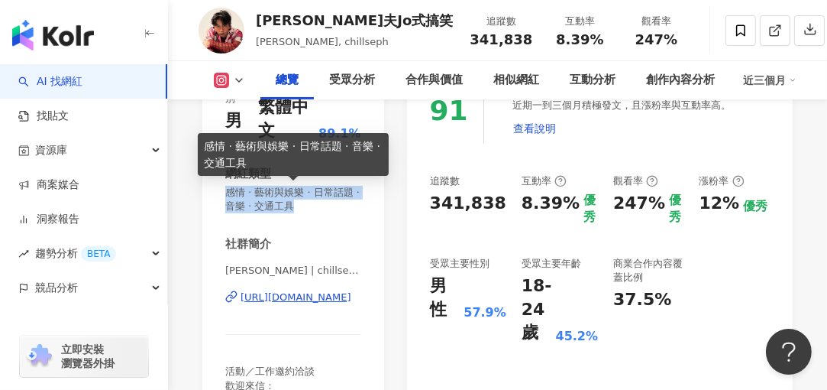
drag, startPoint x: 228, startPoint y: 194, endPoint x: 322, endPoint y: 207, distance: 94.1
click at [322, 207] on span "感情 · 藝術與娛樂 · 日常話題 · 音樂 · 交通工具" at bounding box center [293, 199] width 136 height 27
copy span "感情 · 藝術與娛樂 · 日常話題 · 音樂 · 交通工具"
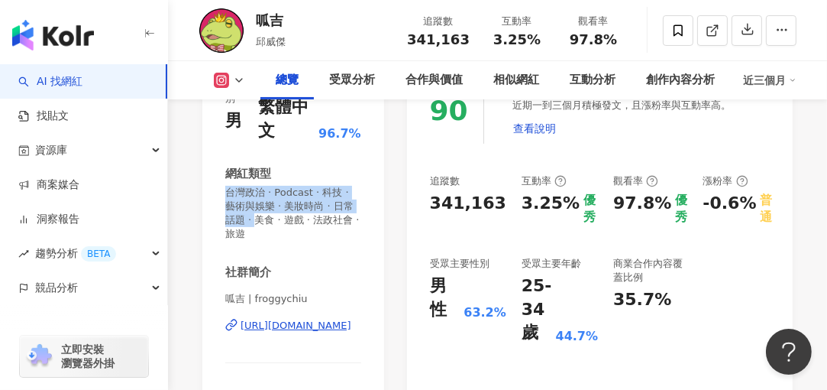
drag, startPoint x: 228, startPoint y: 192, endPoint x: 283, endPoint y: 222, distance: 62.5
click at [292, 242] on div "性別 男 主要語言 繁體中文 96.7% 網紅類型 台灣政治 · Podcast · 科技 · 藝術與娛樂 · 美妝時尚 · 日常話題 · 美食 · 遊戲 ·…" at bounding box center [293, 247] width 136 height 338
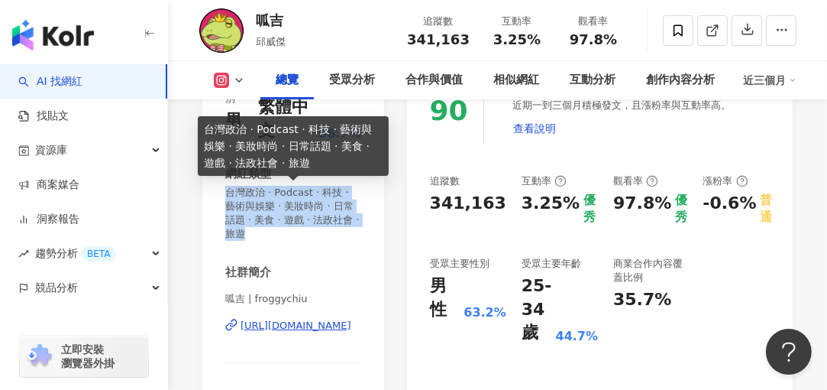
drag, startPoint x: 283, startPoint y: 220, endPoint x: 280, endPoint y: 211, distance: 9.4
copy span "台灣政治 · Podcast · 科技 · 藝術與娛樂 · 美妝時尚 · 日常話題 · 美食 · 遊戲 · 法政社會 · 旅遊"
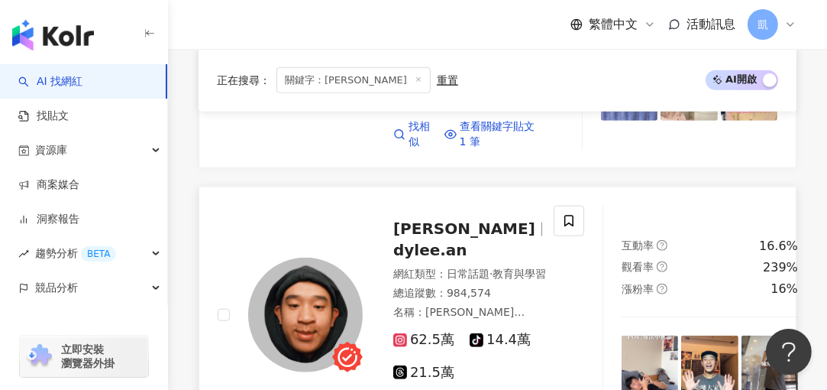
click at [424, 227] on span "[PERSON_NAME]" at bounding box center [464, 228] width 142 height 18
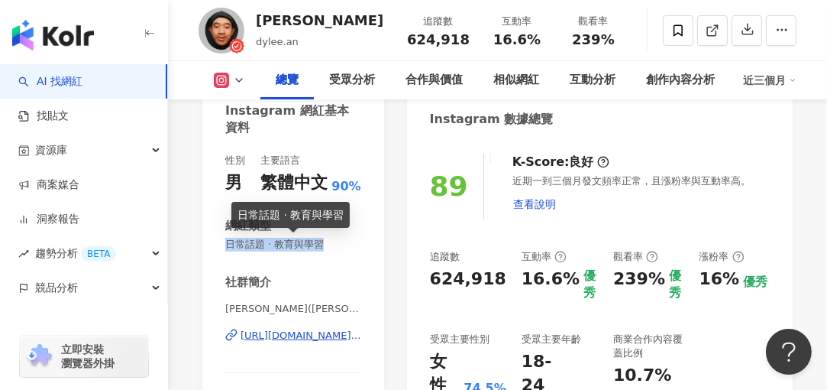
drag, startPoint x: 228, startPoint y: 244, endPoint x: 327, endPoint y: 247, distance: 99.3
click at [327, 247] on span "日常話題 · 教育與學習" at bounding box center [293, 245] width 136 height 14
copy span "日常話題 · 教育與學習"
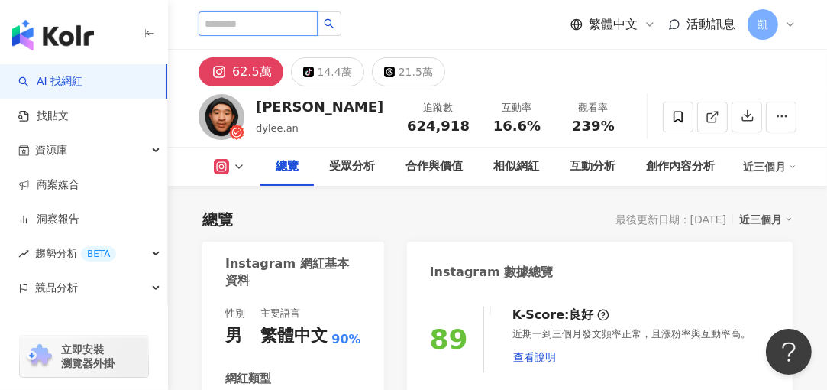
click at [268, 23] on input "search" at bounding box center [258, 23] width 119 height 24
paste input "**"
type input "**"
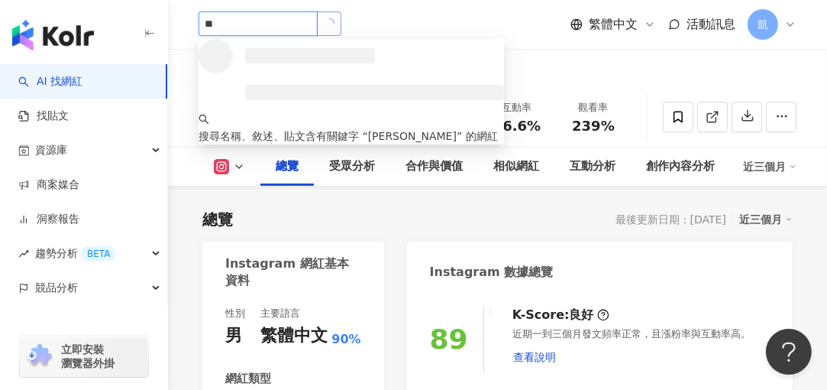
click at [335, 22] on icon "loading" at bounding box center [329, 23] width 11 height 11
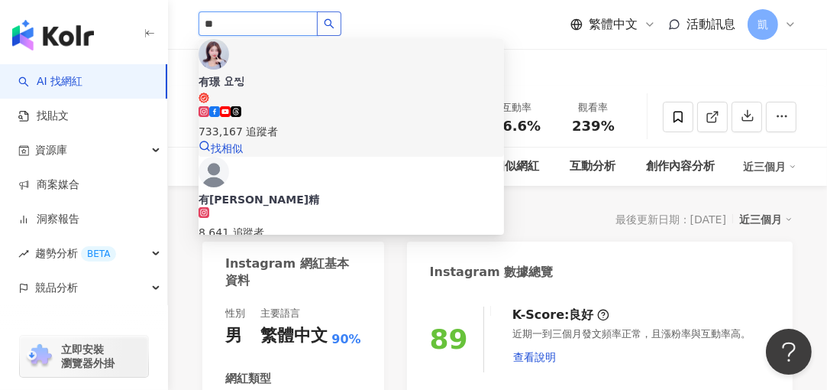
click at [272, 74] on div "有璟 요찡" at bounding box center [352, 81] width 306 height 15
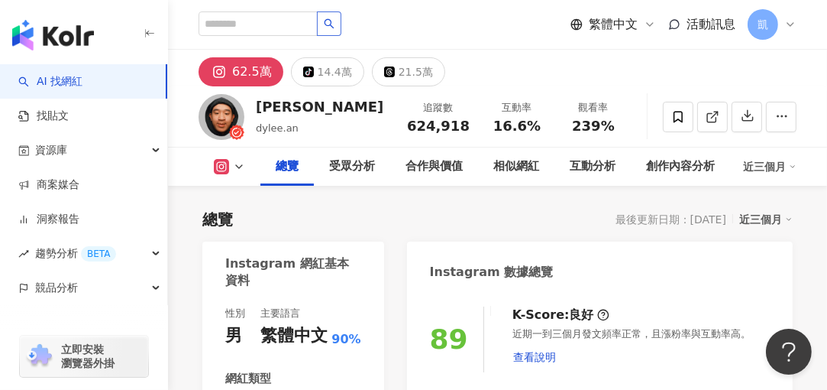
drag, startPoint x: 222, startPoint y: 114, endPoint x: 220, endPoint y: 104, distance: 10.0
click at [220, 104] on img at bounding box center [222, 117] width 46 height 46
click at [286, 108] on div "滌綸木子李" at bounding box center [320, 106] width 128 height 19
click at [216, 123] on img at bounding box center [222, 117] width 46 height 46
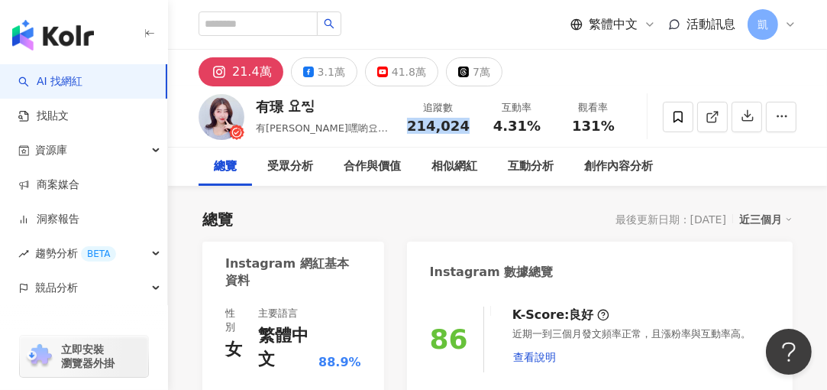
click at [467, 127] on span "214,024" at bounding box center [438, 126] width 63 height 16
drag, startPoint x: 467, startPoint y: 127, endPoint x: 438, endPoint y: 118, distance: 29.5
click at [534, 126] on span "4.31%" at bounding box center [516, 125] width 47 height 15
drag, startPoint x: 577, startPoint y: 128, endPoint x: 610, endPoint y: 123, distance: 34.0
click at [610, 123] on span "131%" at bounding box center [593, 125] width 43 height 15
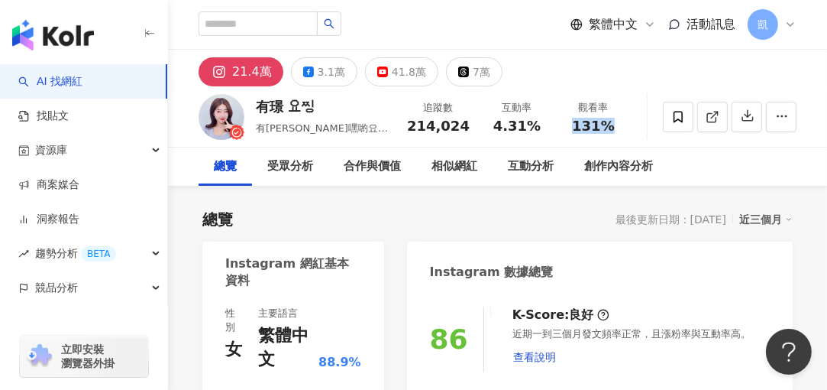
copy span "131%"
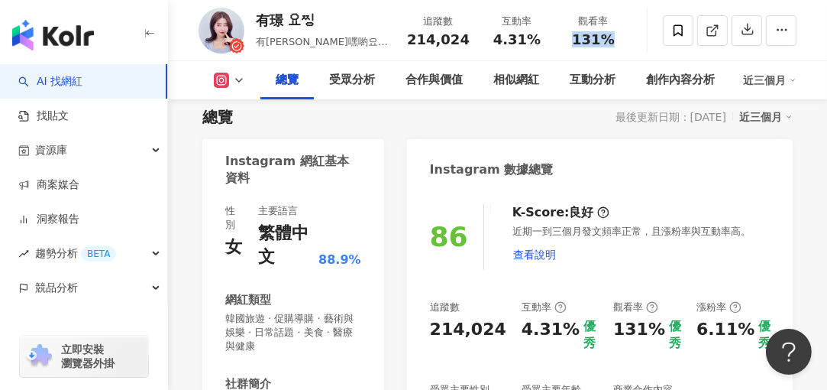
scroll to position [153, 0]
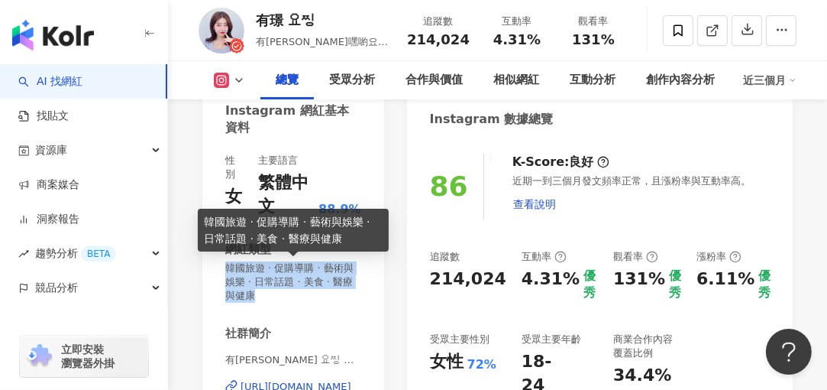
drag, startPoint x: 227, startPoint y: 267, endPoint x: 283, endPoint y: 296, distance: 63.2
click at [283, 296] on span "韓國旅遊 · 促購導購 · 藝術與娛樂 · 日常話題 · 美食 · 醫療與健康" at bounding box center [293, 282] width 136 height 42
copy span "韓國旅遊 · 促購導購 · 藝術與娛樂 · 日常話題 · 美食 · 醫療與健康"
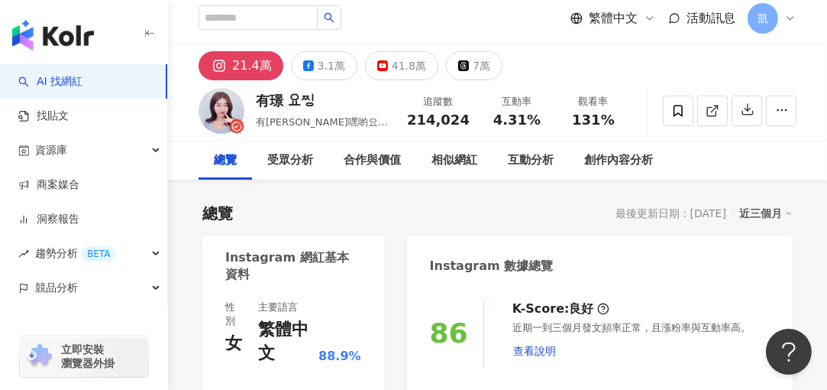
scroll to position [0, 0]
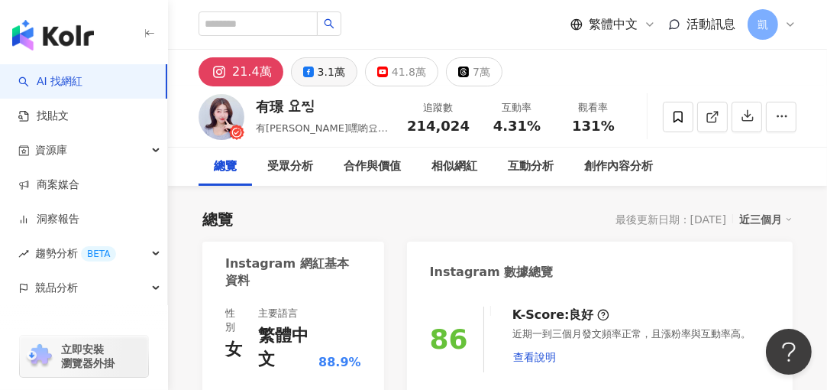
click at [329, 70] on div "3.1萬" at bounding box center [331, 71] width 27 height 21
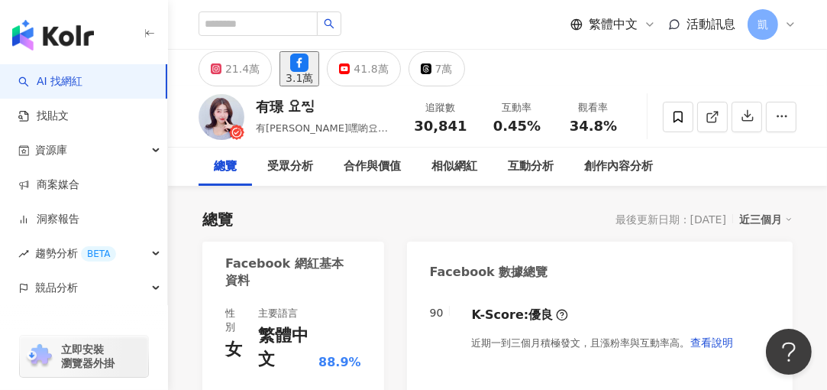
drag, startPoint x: 438, startPoint y: 123, endPoint x: 461, endPoint y: 125, distance: 23.0
click at [463, 125] on span "30,841" at bounding box center [440, 126] width 53 height 16
drag, startPoint x: 499, startPoint y: 126, endPoint x: 534, endPoint y: 129, distance: 35.3
click at [534, 129] on span "0.45%" at bounding box center [516, 125] width 47 height 15
copy span "0.45%"
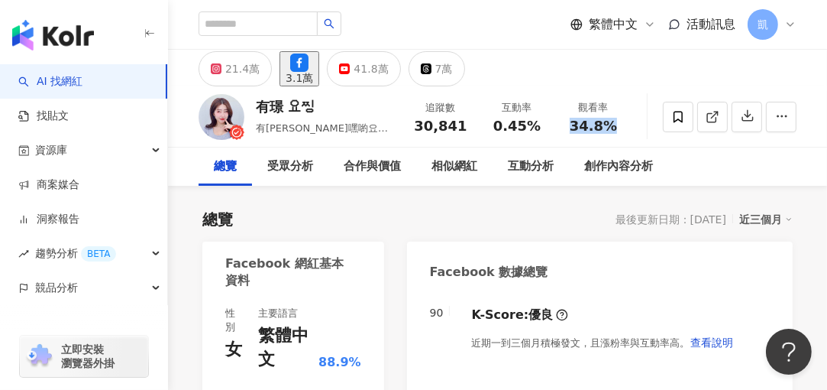
drag, startPoint x: 575, startPoint y: 123, endPoint x: 616, endPoint y: 123, distance: 40.5
click at [616, 123] on div "34.8%" at bounding box center [593, 125] width 58 height 15
drag, startPoint x: 616, startPoint y: 123, endPoint x: 603, endPoint y: 122, distance: 12.2
copy span "34.8%"
click at [388, 72] on div "41.8萬" at bounding box center [371, 68] width 34 height 21
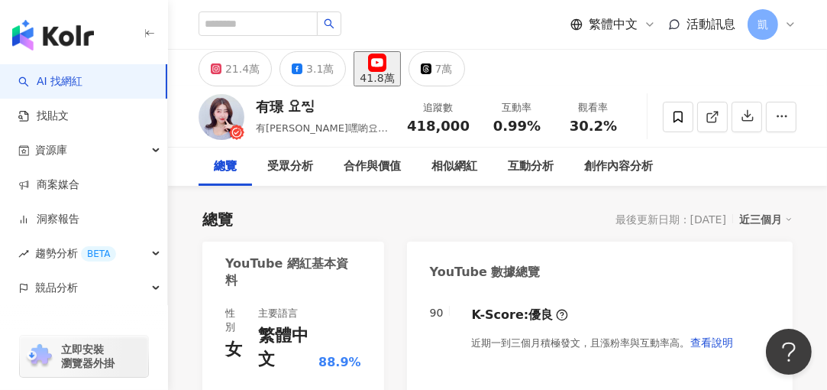
drag, startPoint x: 416, startPoint y: 125, endPoint x: 448, endPoint y: 130, distance: 32.4
click at [466, 124] on span "418,000" at bounding box center [438, 126] width 63 height 16
copy span "418,000"
drag, startPoint x: 497, startPoint y: 125, endPoint x: 533, endPoint y: 128, distance: 36.0
click at [533, 128] on span "0.99%" at bounding box center [516, 125] width 47 height 15
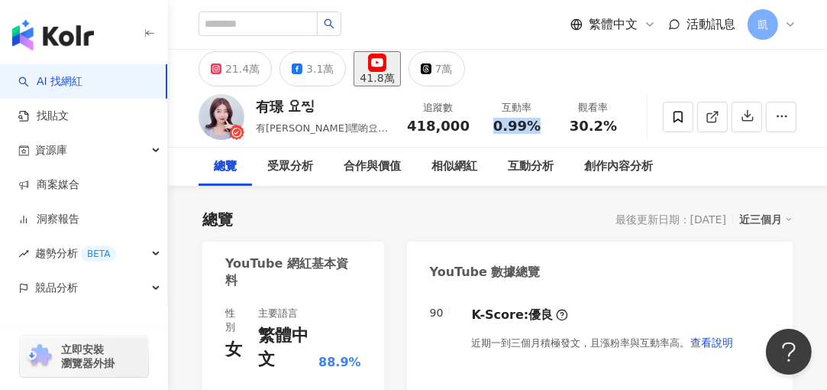
copy span "0.99%"
drag, startPoint x: 575, startPoint y: 128, endPoint x: 615, endPoint y: 124, distance: 39.9
click at [615, 124] on div "30.2%" at bounding box center [593, 125] width 58 height 15
copy span "30.2%"
click at [453, 75] on div "7萬" at bounding box center [444, 68] width 18 height 21
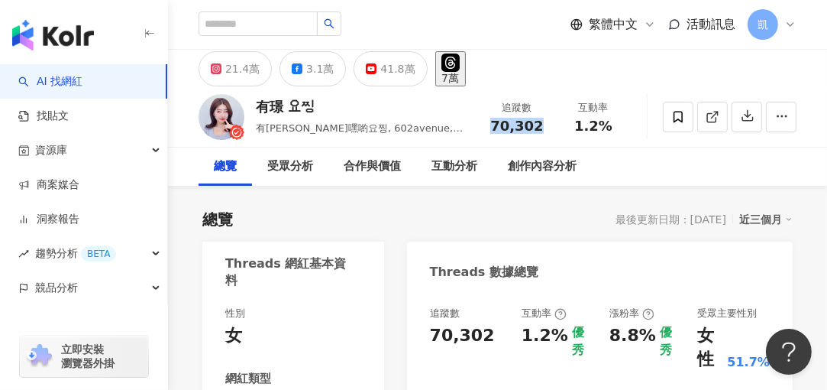
drag, startPoint x: 497, startPoint y: 125, endPoint x: 537, endPoint y: 127, distance: 39.8
click at [537, 127] on span "70,302" at bounding box center [516, 126] width 53 height 16
drag, startPoint x: 579, startPoint y: 126, endPoint x: 606, endPoint y: 127, distance: 27.5
click at [606, 127] on span "1.2%" at bounding box center [593, 125] width 38 height 15
copy span "1.2%"
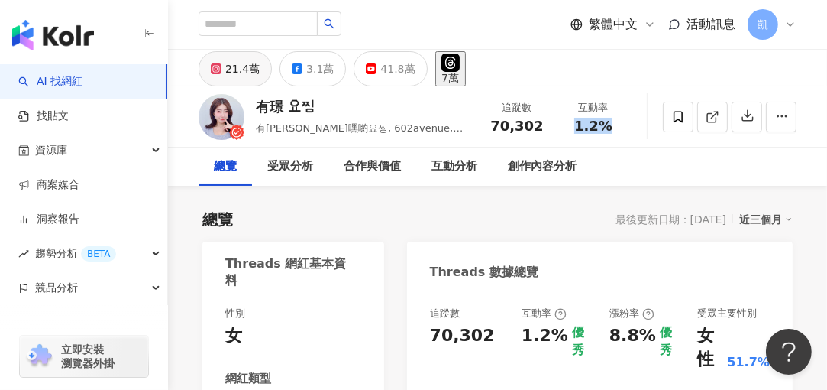
click at [234, 70] on div "21.4萬" at bounding box center [242, 68] width 34 height 21
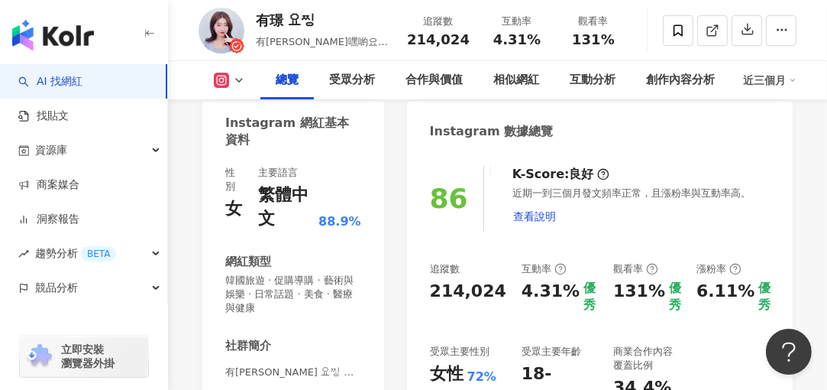
scroll to position [76, 0]
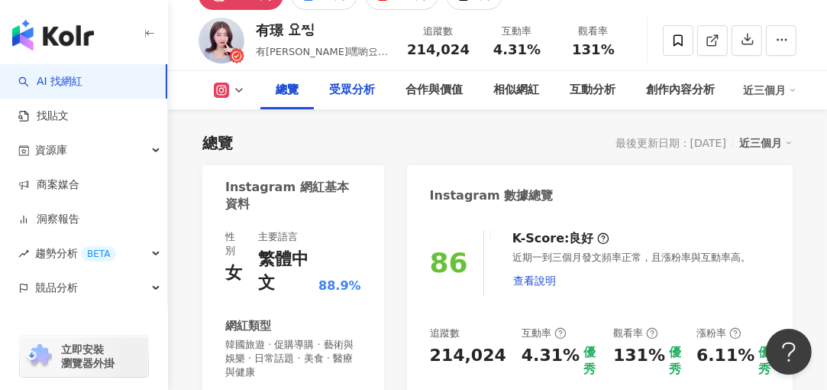
click at [344, 88] on div "受眾分析" at bounding box center [352, 90] width 46 height 18
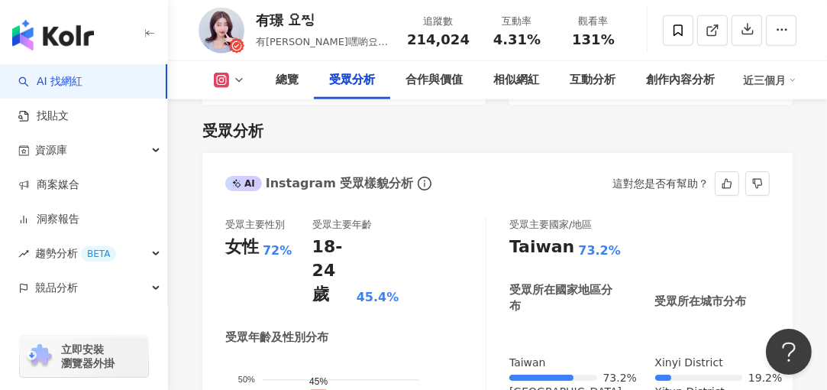
scroll to position [1714, 0]
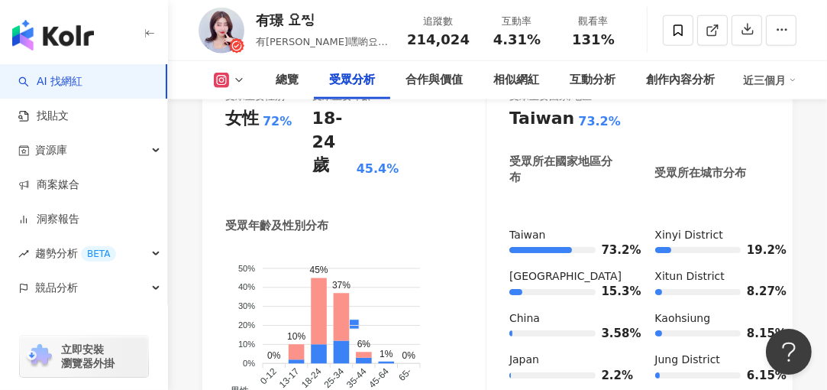
scroll to position [1714, 0]
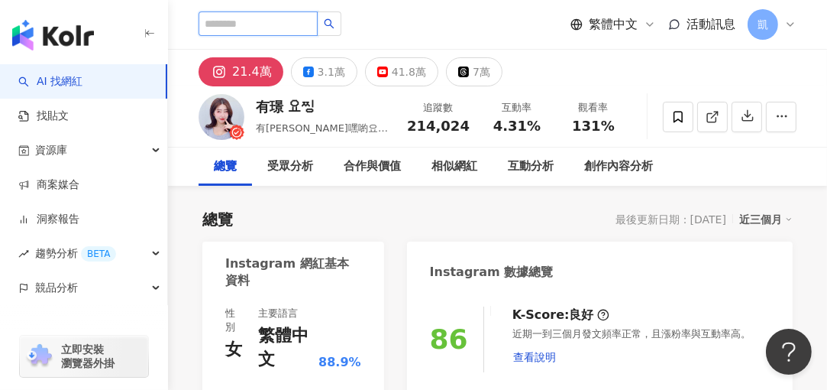
click at [244, 25] on input "search" at bounding box center [258, 23] width 119 height 24
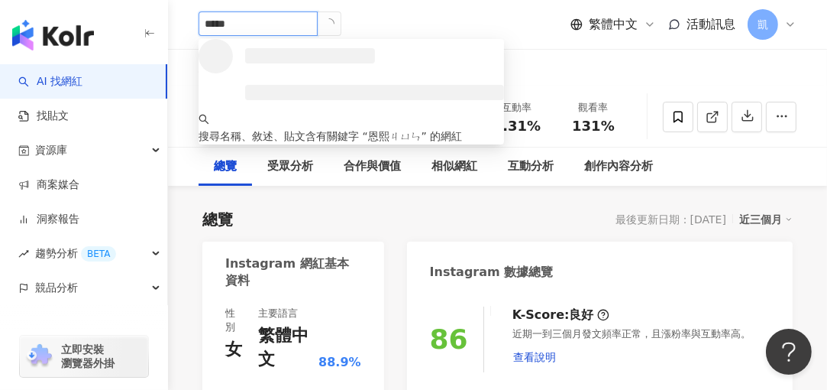
type input "***"
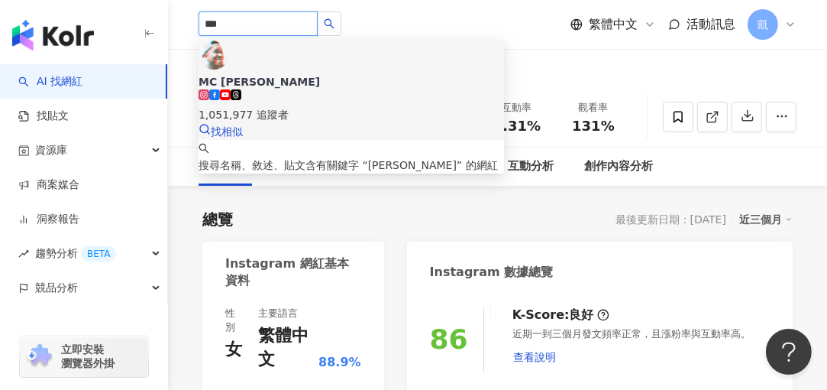
click at [269, 74] on div "MC [PERSON_NAME]" at bounding box center [352, 81] width 306 height 15
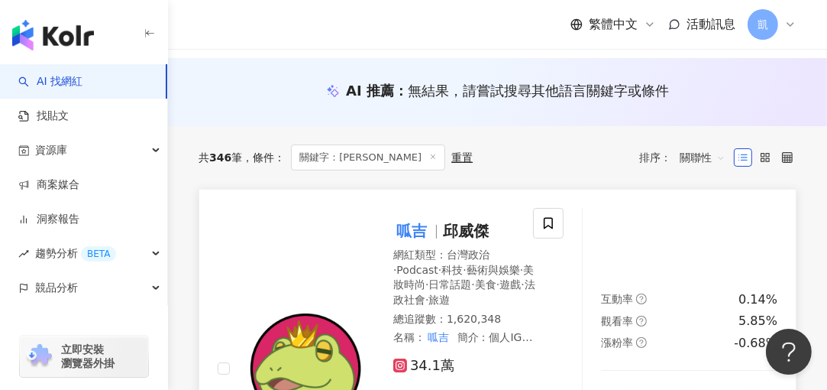
scroll to position [153, 0]
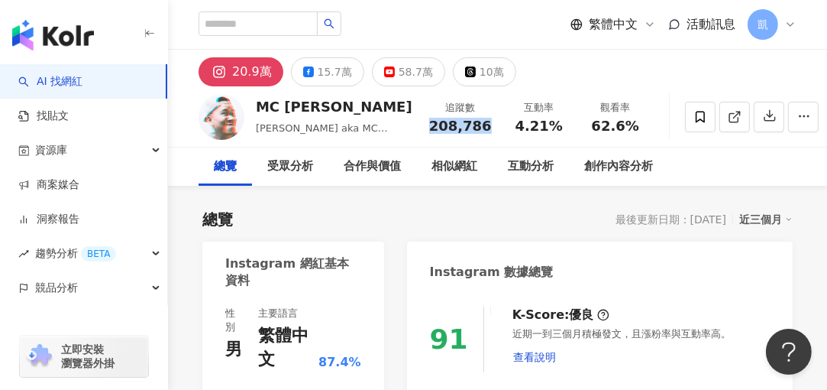
drag, startPoint x: 416, startPoint y: 125, endPoint x: 464, endPoint y: 130, distance: 47.7
click at [464, 130] on span "208,786" at bounding box center [460, 126] width 63 height 16
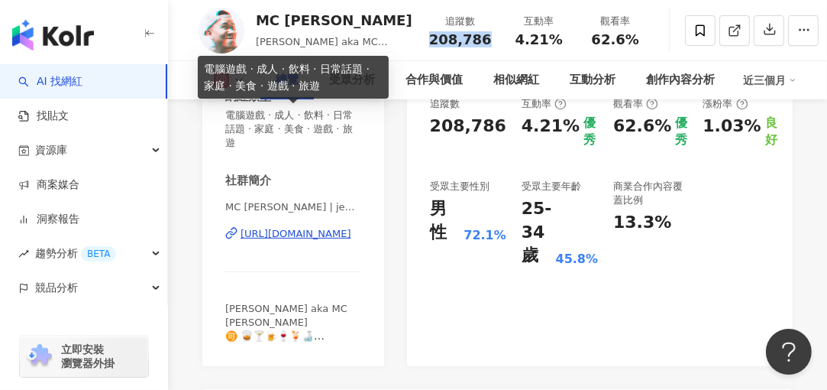
scroll to position [228, 0]
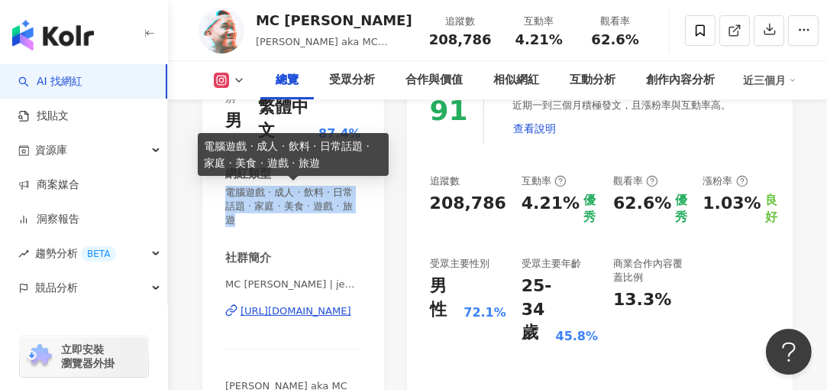
drag, startPoint x: 227, startPoint y: 189, endPoint x: 270, endPoint y: 220, distance: 52.6
click at [270, 220] on span "電腦遊戲 · 成人 · 飲料 · 日常話題 · 家庭 · 美食 · 遊戲 · 旅遊" at bounding box center [293, 207] width 136 height 42
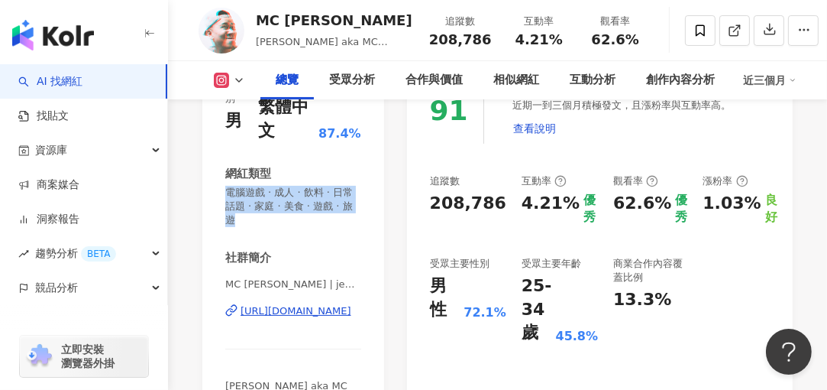
drag, startPoint x: 270, startPoint y: 220, endPoint x: 248, endPoint y: 199, distance: 30.2
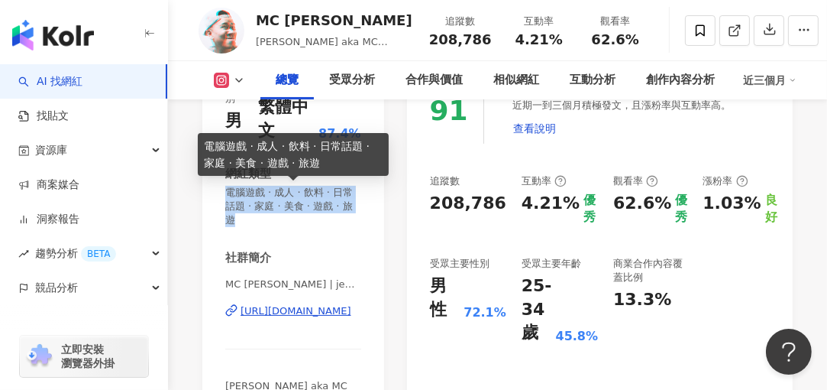
copy span "電腦遊戲 · 成人 · 飲料 · 日常話題 · 家庭 · 美食 · 遊戲 · 旅遊"
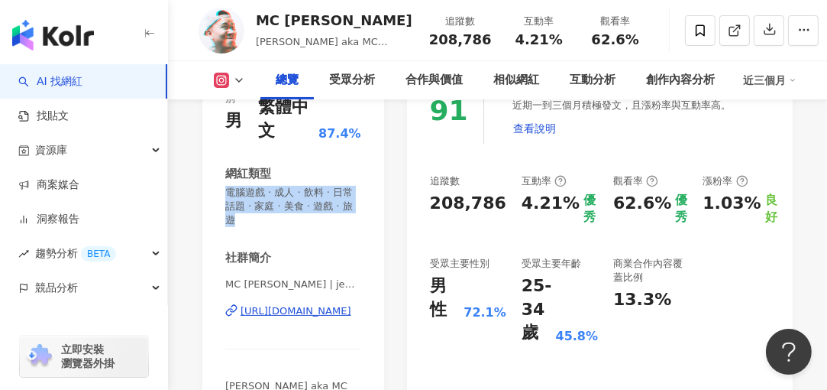
scroll to position [0, 0]
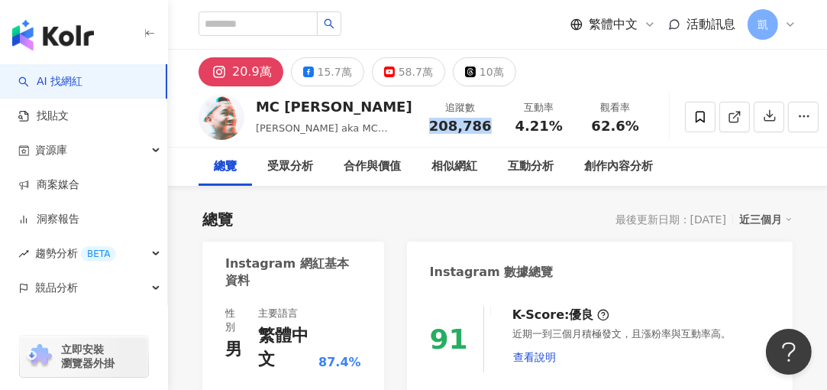
drag, startPoint x: 417, startPoint y: 125, endPoint x: 464, endPoint y: 127, distance: 46.6
click at [464, 127] on span "208,786" at bounding box center [460, 126] width 63 height 16
copy span "208,786"
drag, startPoint x: 500, startPoint y: 128, endPoint x: 540, endPoint y: 128, distance: 40.5
click at [540, 128] on div "4.21%" at bounding box center [539, 125] width 58 height 15
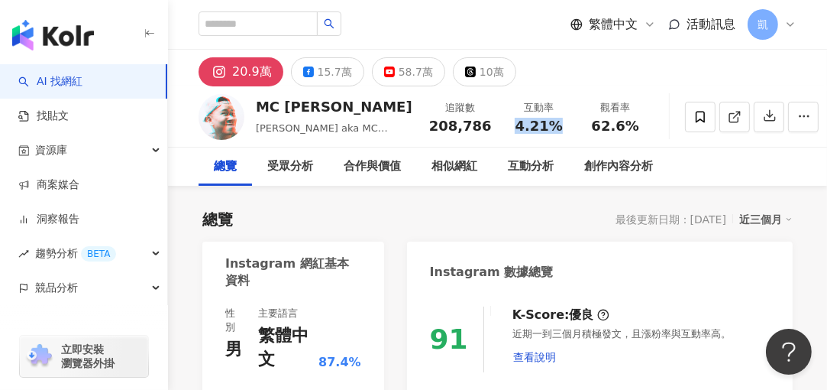
copy span "4.21%"
drag, startPoint x: 574, startPoint y: 126, endPoint x: 615, endPoint y: 126, distance: 41.2
click at [615, 126] on div "62.6%" at bounding box center [616, 125] width 58 height 15
copy span "62.6%"
click at [329, 74] on div "15.7萬" at bounding box center [335, 71] width 34 height 21
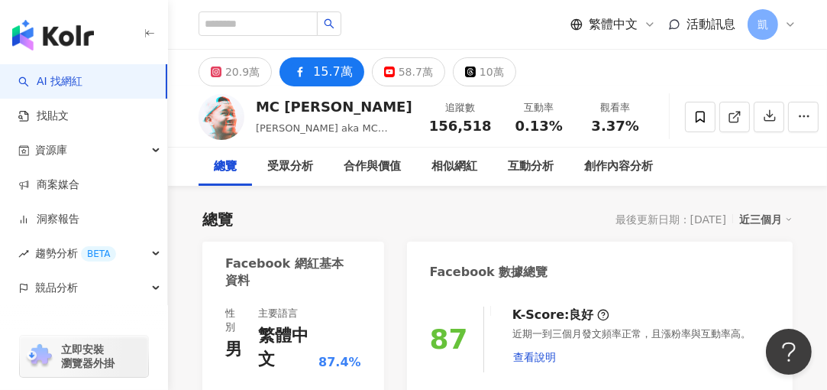
drag, startPoint x: 416, startPoint y: 127, endPoint x: 454, endPoint y: 122, distance: 37.7
click at [467, 129] on div "156,518" at bounding box center [460, 125] width 63 height 15
copy span "156,518"
drag, startPoint x: 497, startPoint y: 127, endPoint x: 534, endPoint y: 127, distance: 36.7
click at [534, 127] on span "0.13%" at bounding box center [538, 125] width 47 height 15
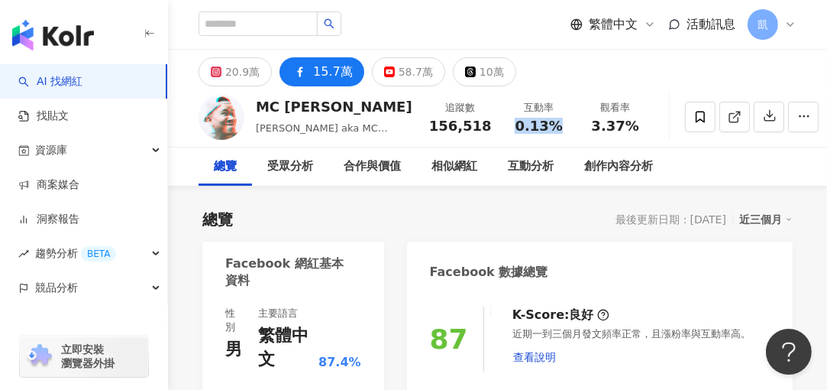
copy span "0.13%"
drag, startPoint x: 573, startPoint y: 128, endPoint x: 611, endPoint y: 134, distance: 38.7
click at [611, 134] on span "3.37%" at bounding box center [614, 125] width 47 height 15
copy span "3.37%"
click at [410, 69] on div "58.7萬" at bounding box center [416, 71] width 34 height 21
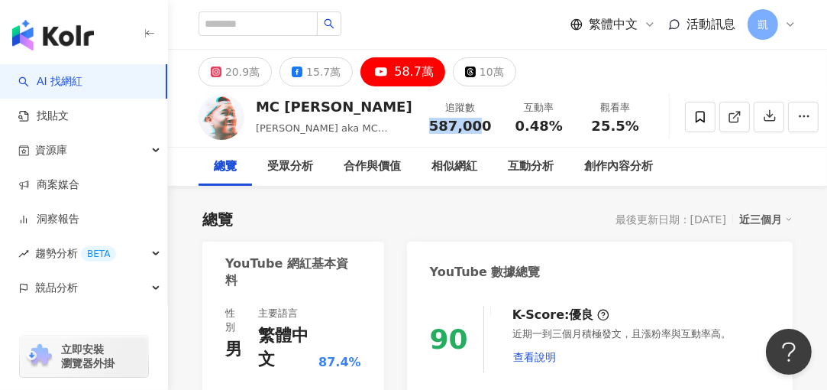
drag, startPoint x: 416, startPoint y: 123, endPoint x: 466, endPoint y: 128, distance: 49.9
click at [466, 128] on span "587,000" at bounding box center [460, 126] width 63 height 16
drag, startPoint x: 466, startPoint y: 128, endPoint x: 446, endPoint y: 121, distance: 21.0
drag, startPoint x: 497, startPoint y: 123, endPoint x: 536, endPoint y: 130, distance: 39.6
click at [536, 130] on span "0.48%" at bounding box center [538, 125] width 47 height 15
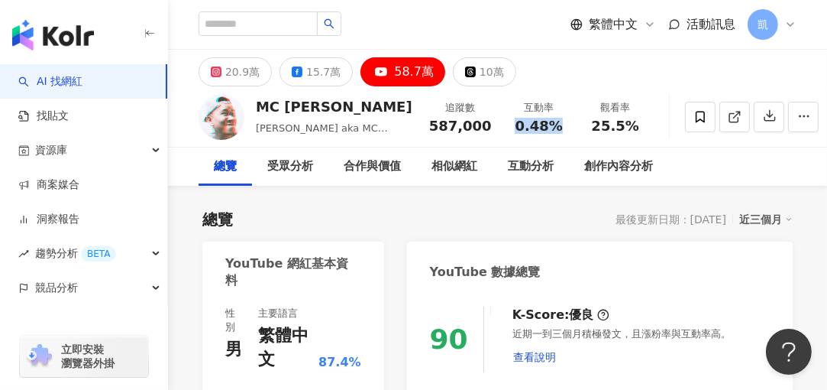
copy span "0.48%"
drag, startPoint x: 573, startPoint y: 122, endPoint x: 609, endPoint y: 127, distance: 36.2
click at [609, 127] on span "25.5%" at bounding box center [614, 125] width 47 height 15
copy span "25.5%"
click at [482, 69] on div "10萬" at bounding box center [492, 71] width 24 height 21
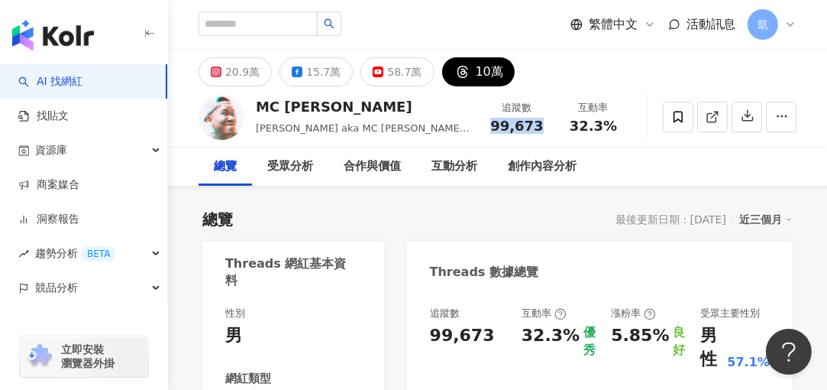
drag, startPoint x: 514, startPoint y: 125, endPoint x: 538, endPoint y: 128, distance: 24.5
click at [538, 126] on span "99,673" at bounding box center [516, 126] width 53 height 16
drag, startPoint x: 571, startPoint y: 125, endPoint x: 615, endPoint y: 128, distance: 43.6
click at [615, 128] on div "32.3%" at bounding box center [593, 125] width 58 height 15
drag, startPoint x: 615, startPoint y: 128, endPoint x: 594, endPoint y: 125, distance: 20.7
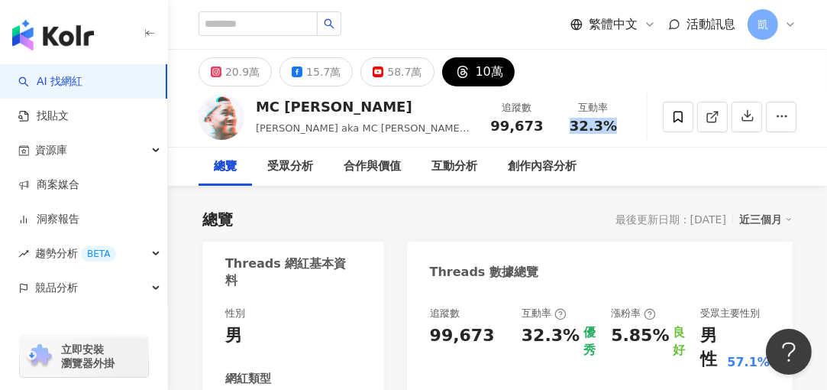
copy span "32.3%"
click at [234, 71] on div "20.9萬" at bounding box center [242, 71] width 34 height 21
click at [298, 165] on div "受眾分析" at bounding box center [290, 166] width 46 height 18
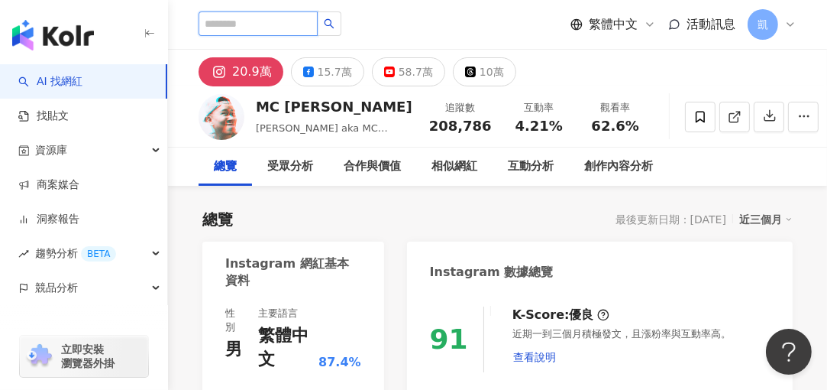
paste input "****"
type input "****"
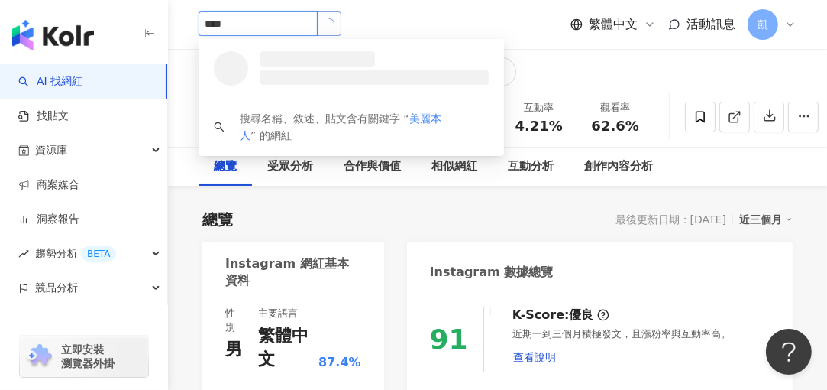
click at [336, 19] on icon "loading" at bounding box center [329, 24] width 14 height 14
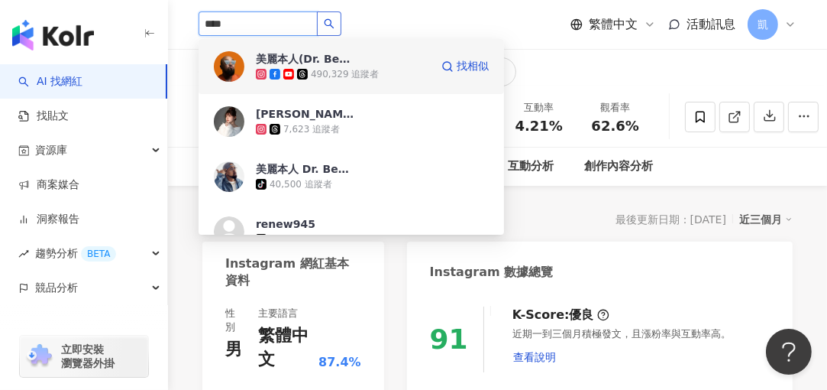
click at [244, 62] on img at bounding box center [229, 66] width 31 height 31
